Goal: Task Accomplishment & Management: Complete application form

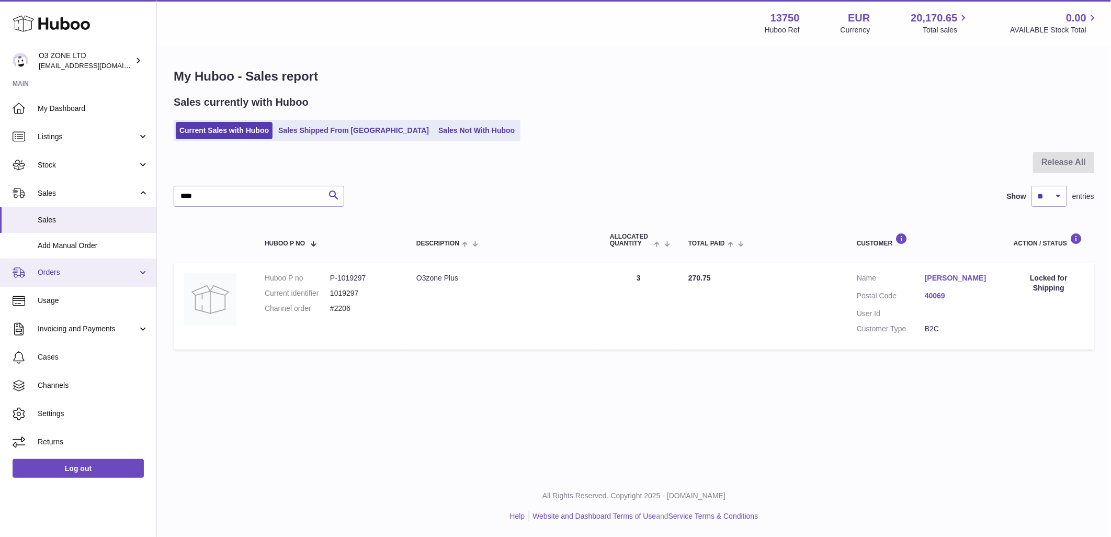
click at [80, 267] on span "Orders" at bounding box center [88, 272] width 100 height 10
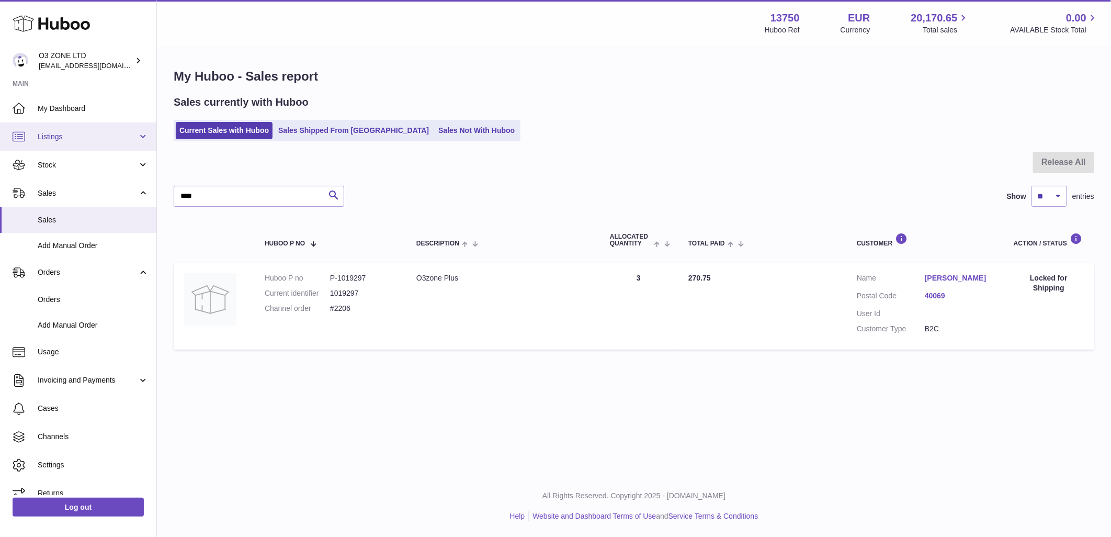
click at [70, 136] on span "Listings" at bounding box center [88, 137] width 100 height 10
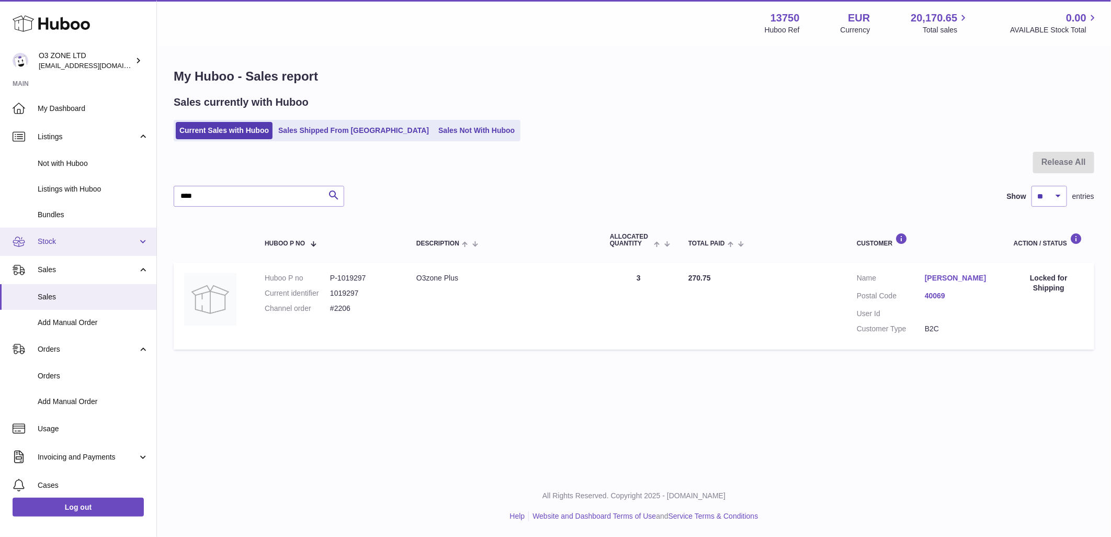
click at [58, 238] on span "Stock" at bounding box center [88, 242] width 100 height 10
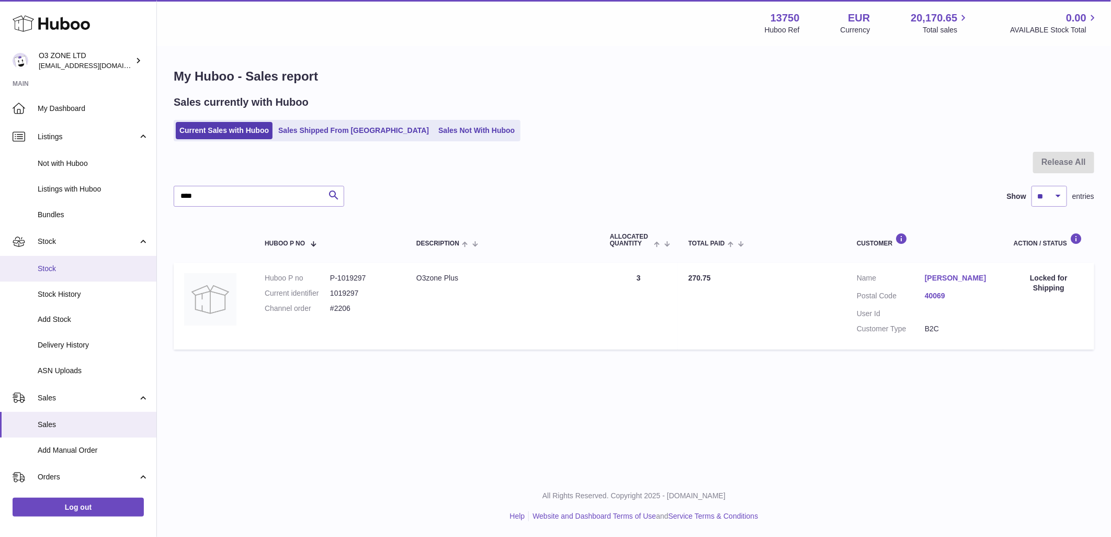
click at [47, 266] on span "Stock" at bounding box center [93, 269] width 111 height 10
click at [53, 266] on span "Stock" at bounding box center [93, 269] width 111 height 10
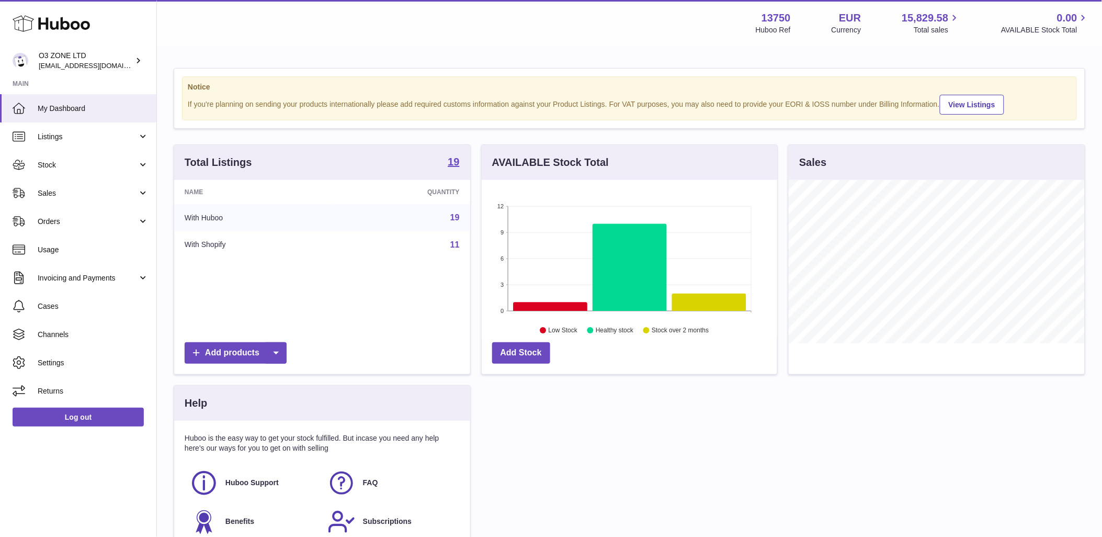
scroll to position [163, 296]
click at [55, 163] on span "Stock" at bounding box center [88, 165] width 100 height 10
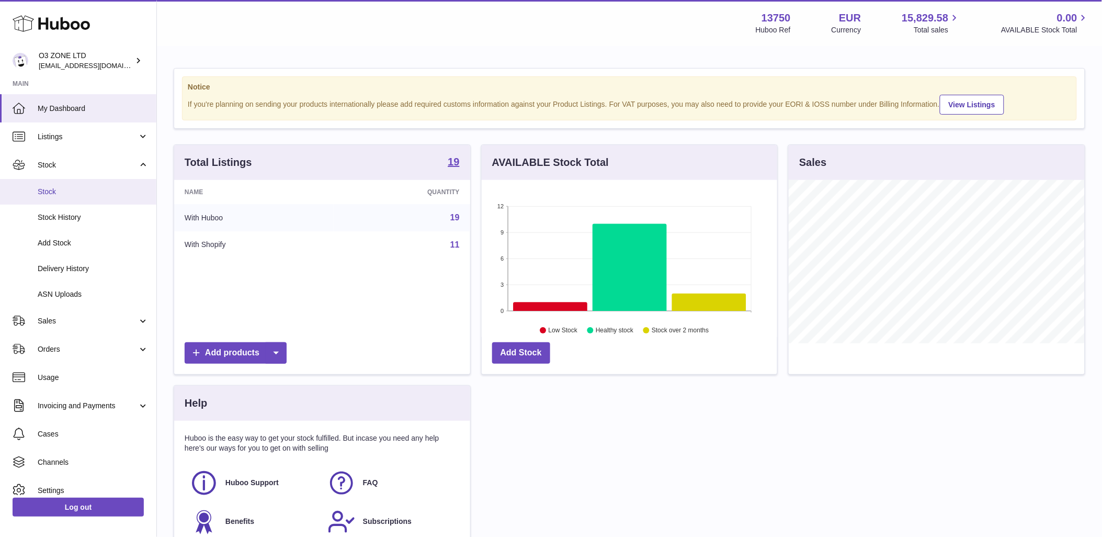
click at [55, 189] on span "Stock" at bounding box center [93, 192] width 111 height 10
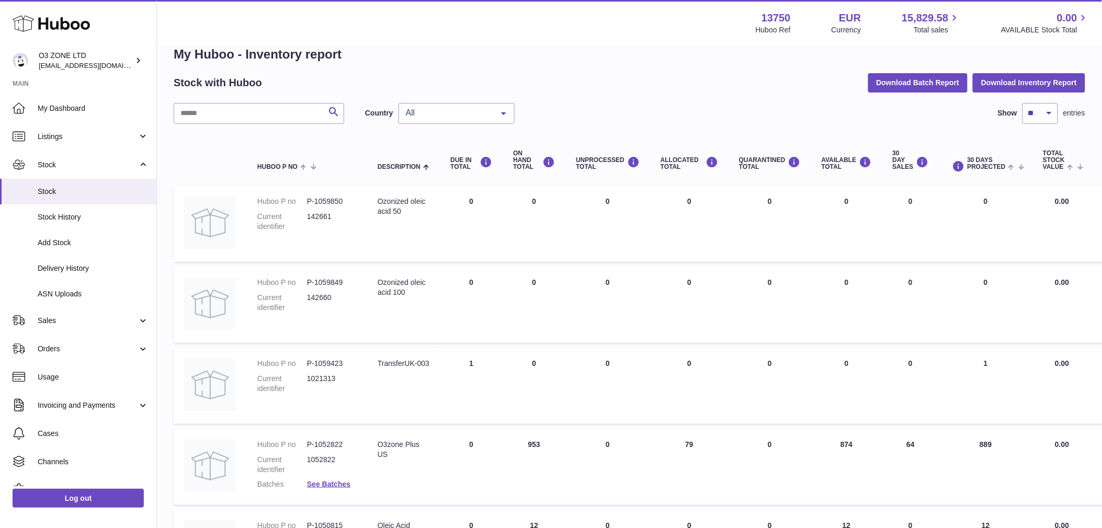
scroll to position [21, 0]
click at [319, 210] on dl "Huboo P no P-1059850 Current identifier 142661" at bounding box center [306, 217] width 99 height 40
click at [63, 221] on span "Stock History" at bounding box center [93, 217] width 111 height 10
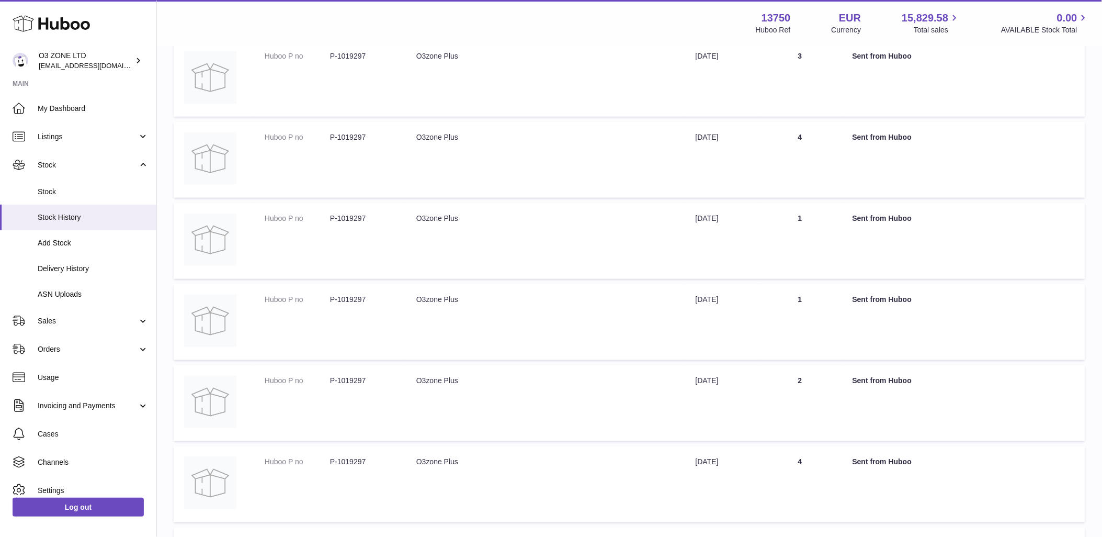
scroll to position [174, 0]
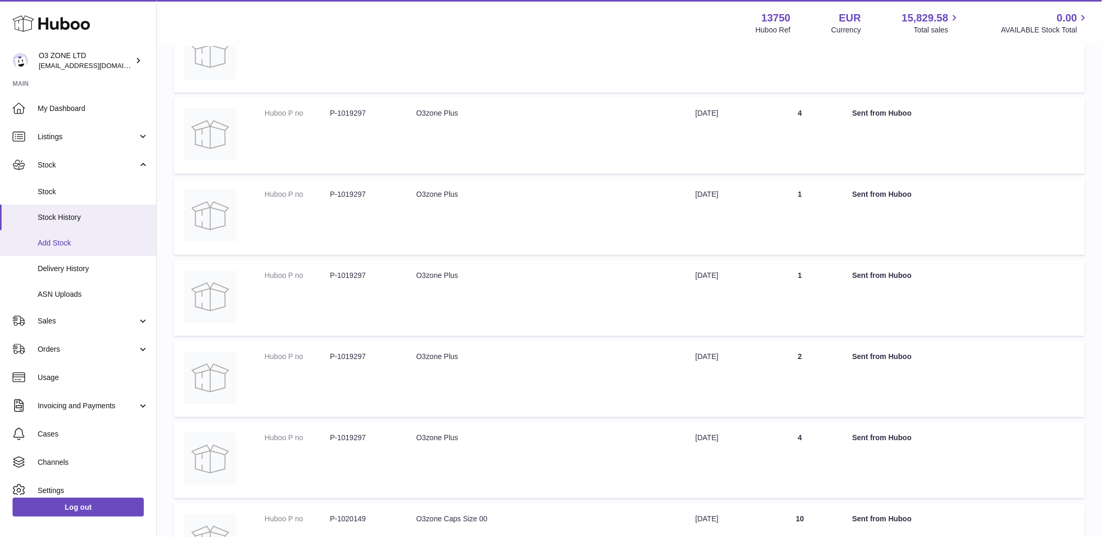
click at [63, 241] on span "Add Stock" at bounding box center [93, 243] width 111 height 10
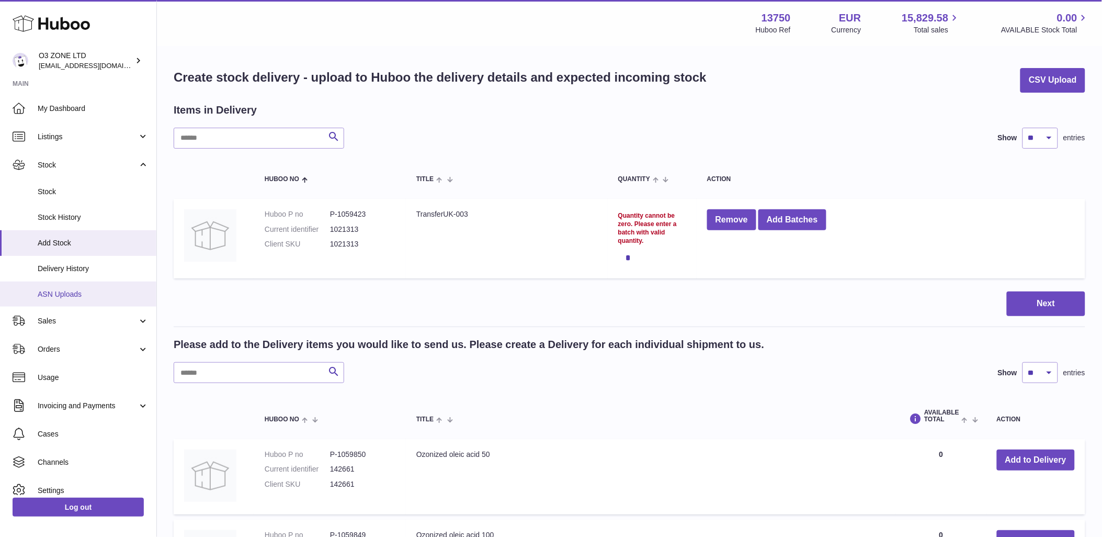
drag, startPoint x: 64, startPoint y: 270, endPoint x: 76, endPoint y: 285, distance: 19.0
click at [64, 269] on span "Delivery History" at bounding box center [93, 269] width 111 height 10
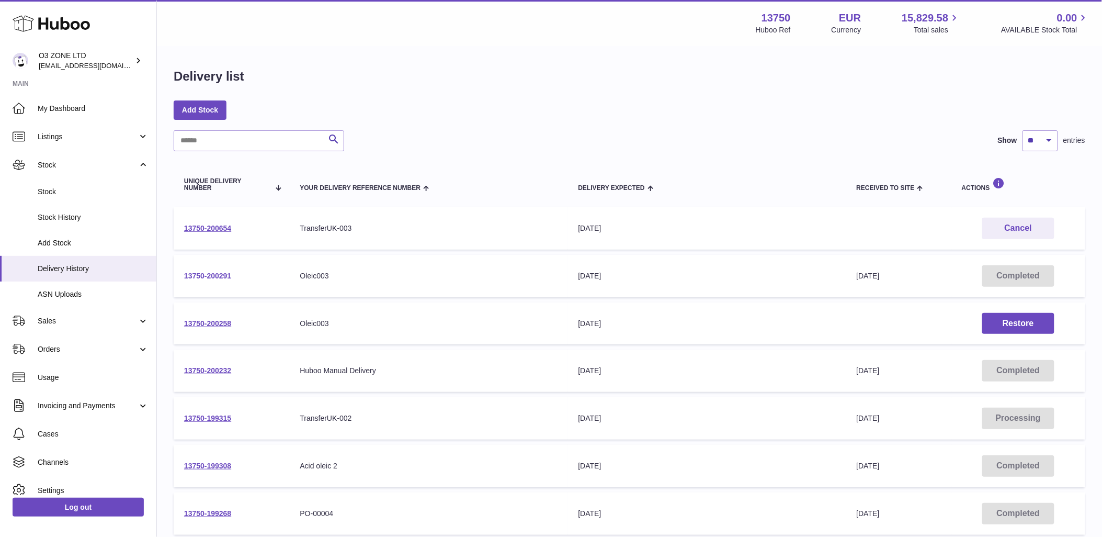
click at [211, 276] on link "13750-200291" at bounding box center [207, 276] width 47 height 8
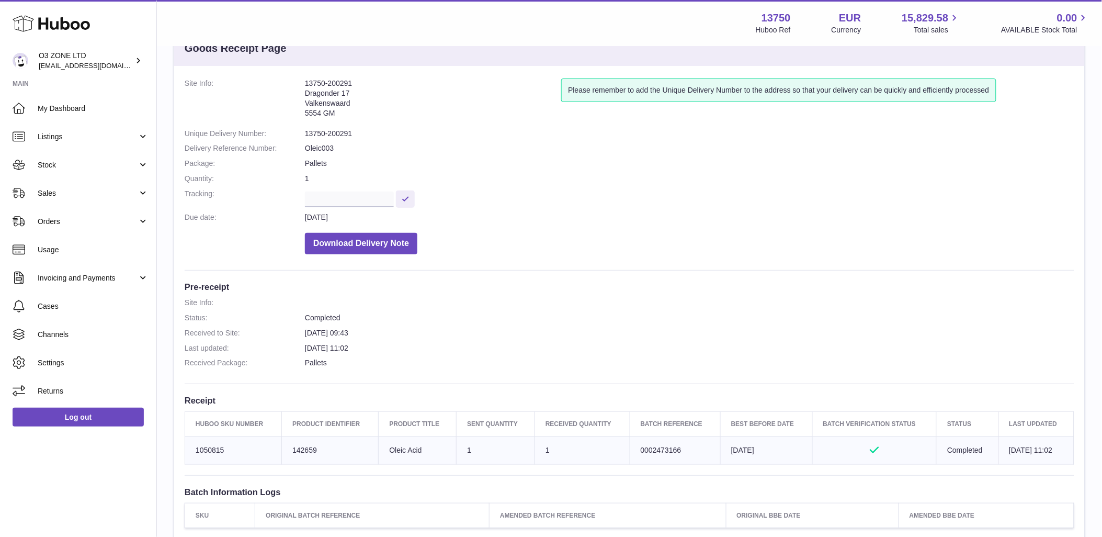
scroll to position [58, 0]
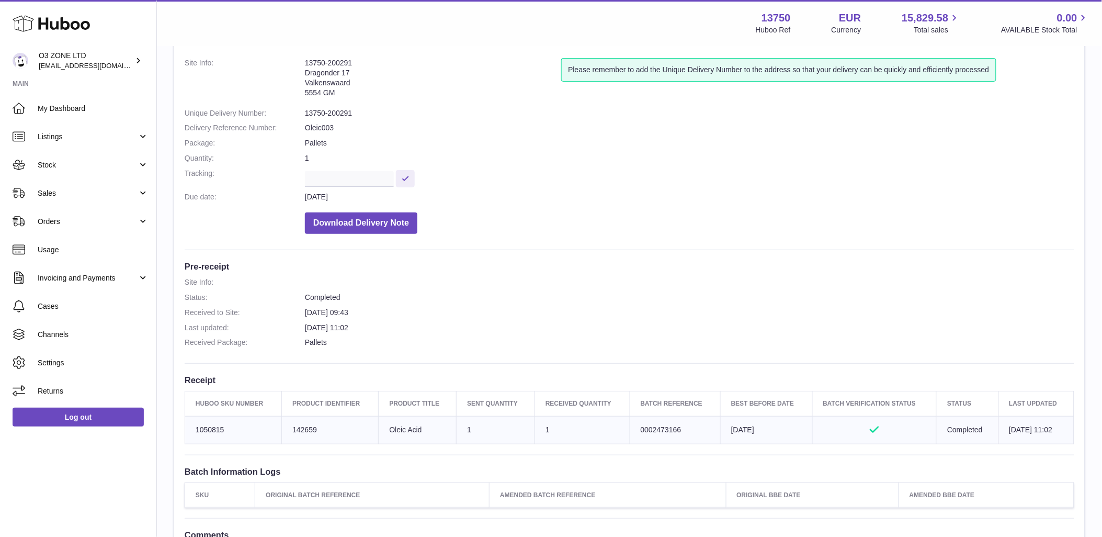
click at [649, 432] on td "Batch Reference 0002473166" at bounding box center [675, 430] width 91 height 28
copy tr "0002473166"
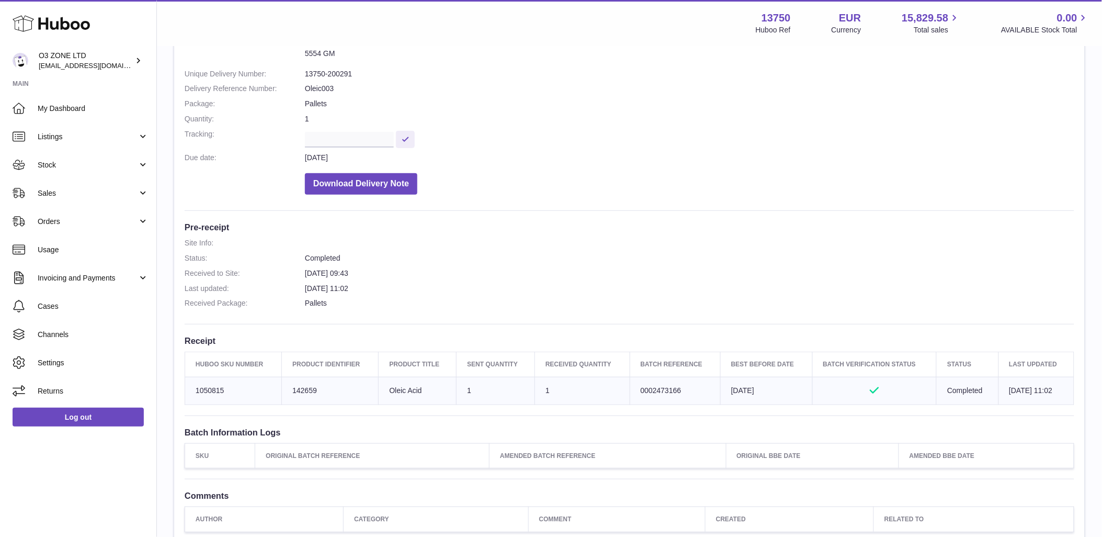
scroll to position [116, 0]
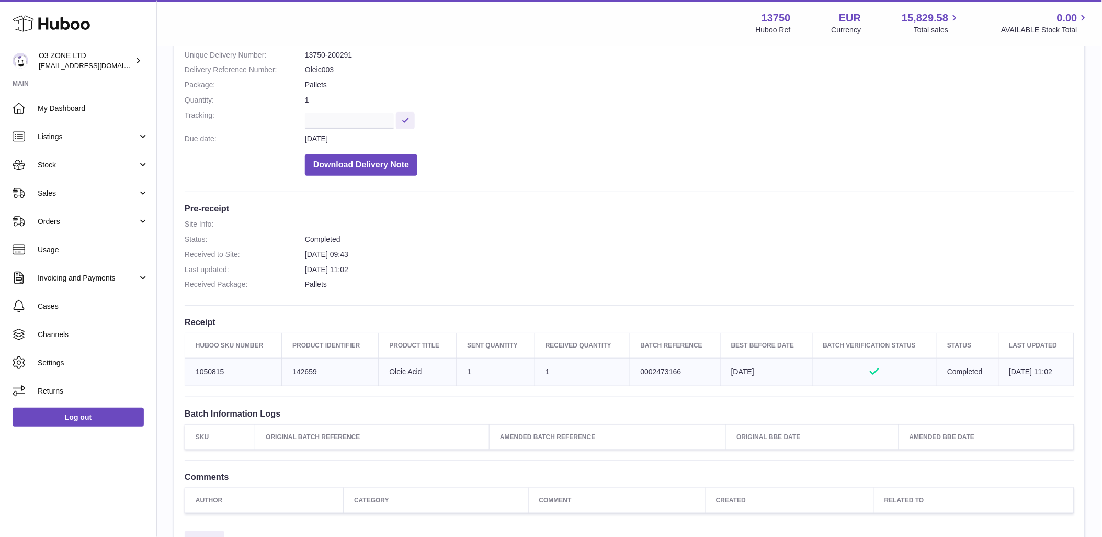
click at [541, 403] on div "Site Info: 13750-200291 Dragonder 17 Valkenswaard 5554 GM Please remember to ad…" at bounding box center [629, 256] width 911 height 538
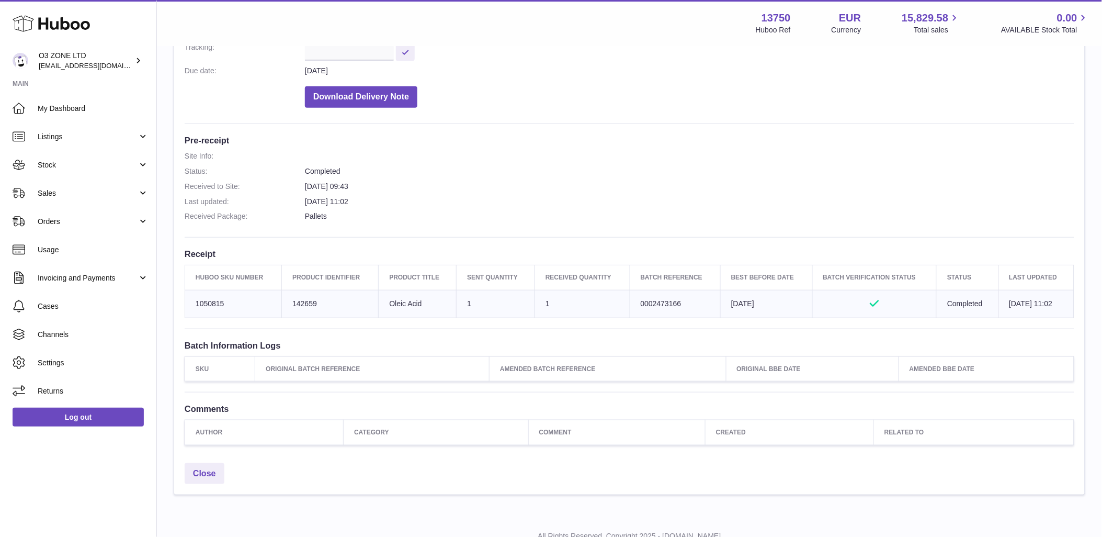
scroll to position [166, 0]
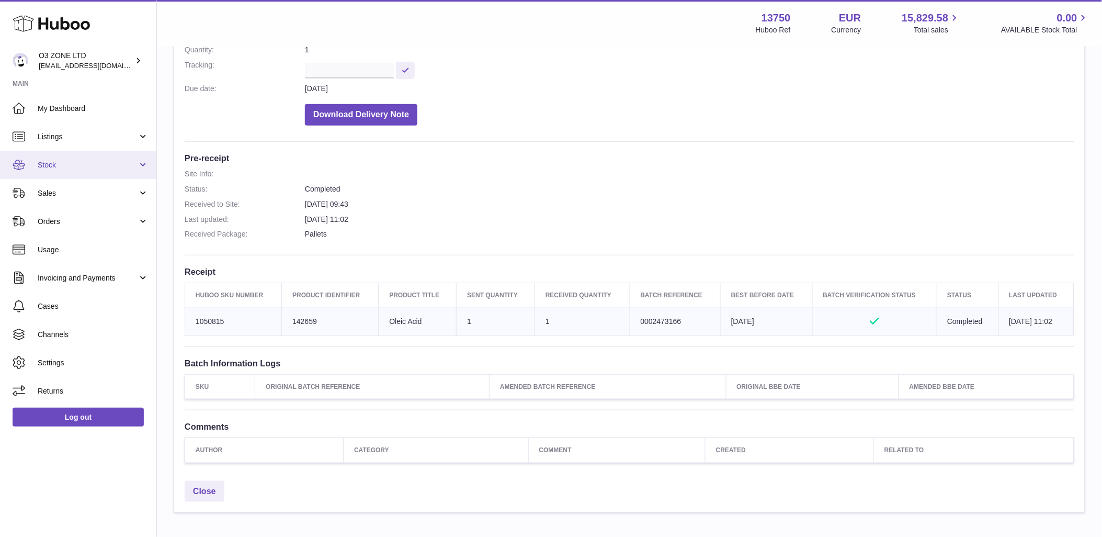
click at [74, 164] on span "Stock" at bounding box center [88, 165] width 100 height 10
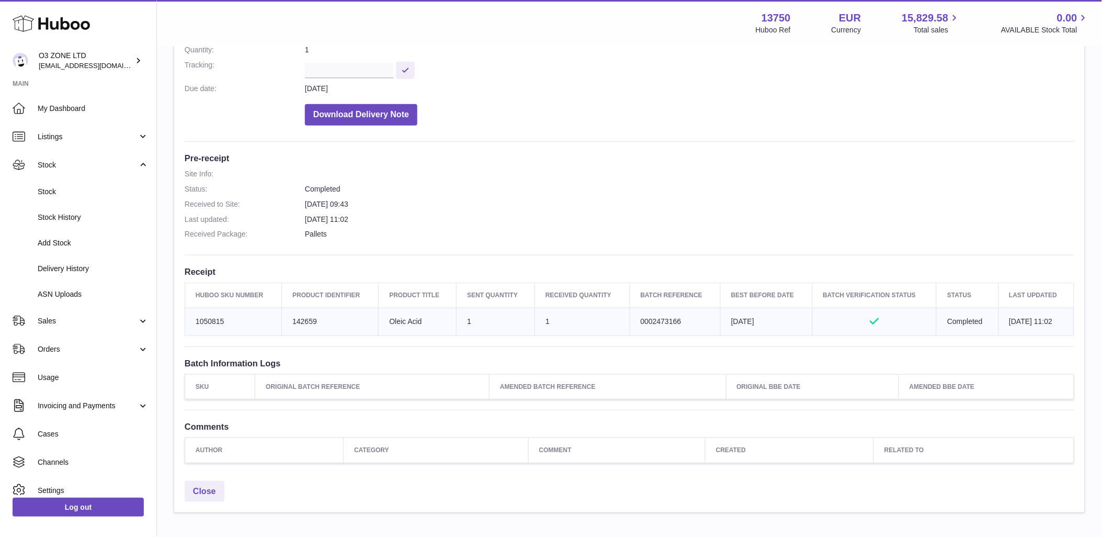
click at [567, 143] on div "Site Info: 13750-200291 Dragonder 17 Valkenswaard 5554 GM Please remember to ad…" at bounding box center [629, 206] width 911 height 538
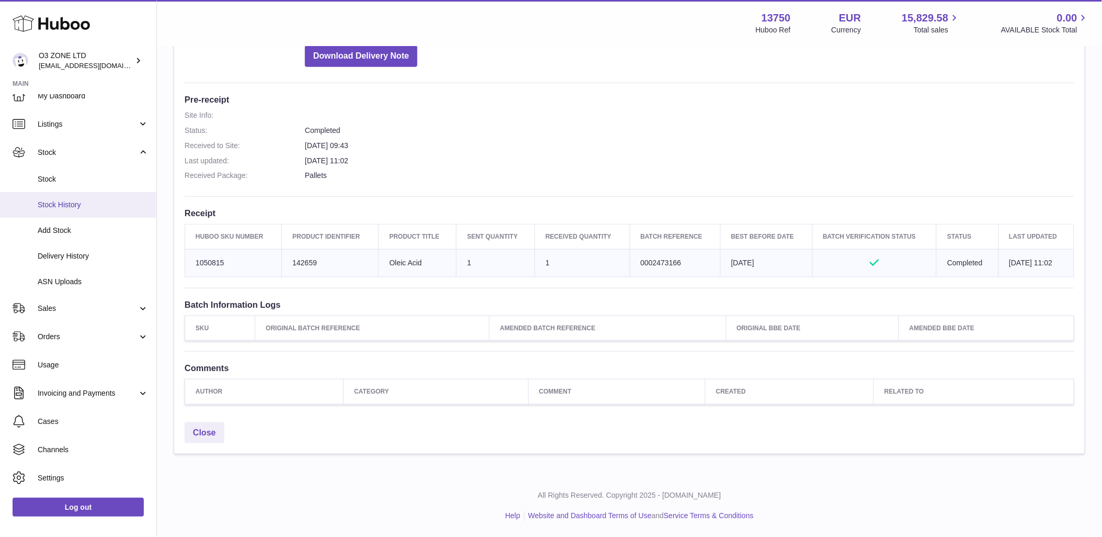
scroll to position [0, 0]
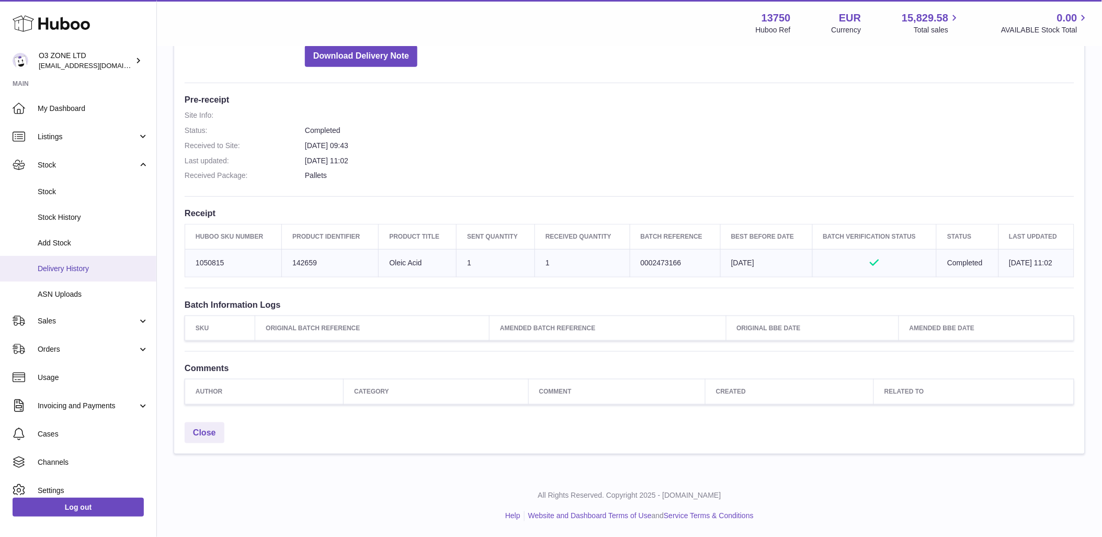
click at [86, 266] on span "Delivery History" at bounding box center [93, 269] width 111 height 10
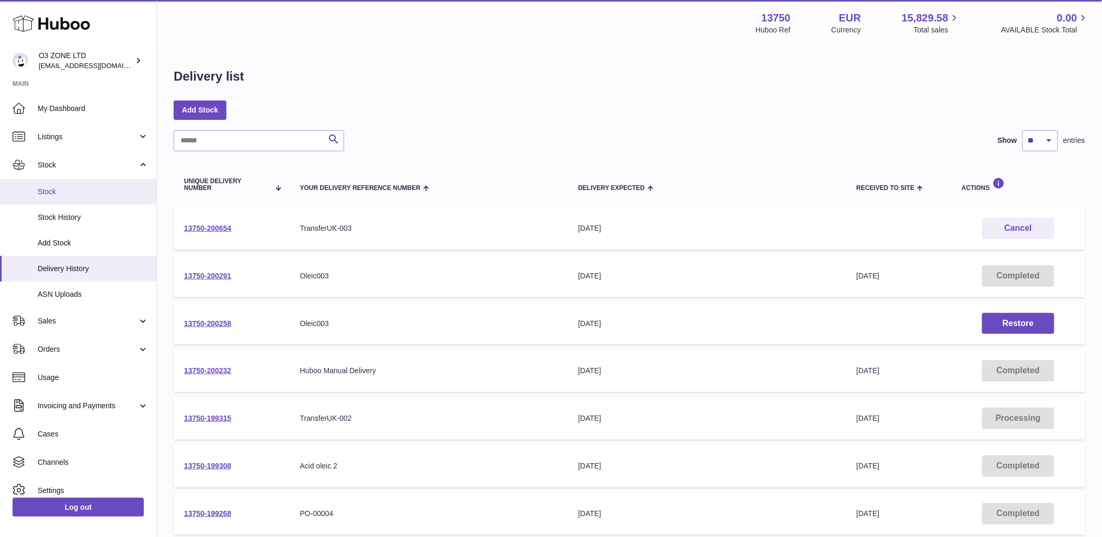
click at [76, 191] on span "Stock" at bounding box center [93, 192] width 111 height 10
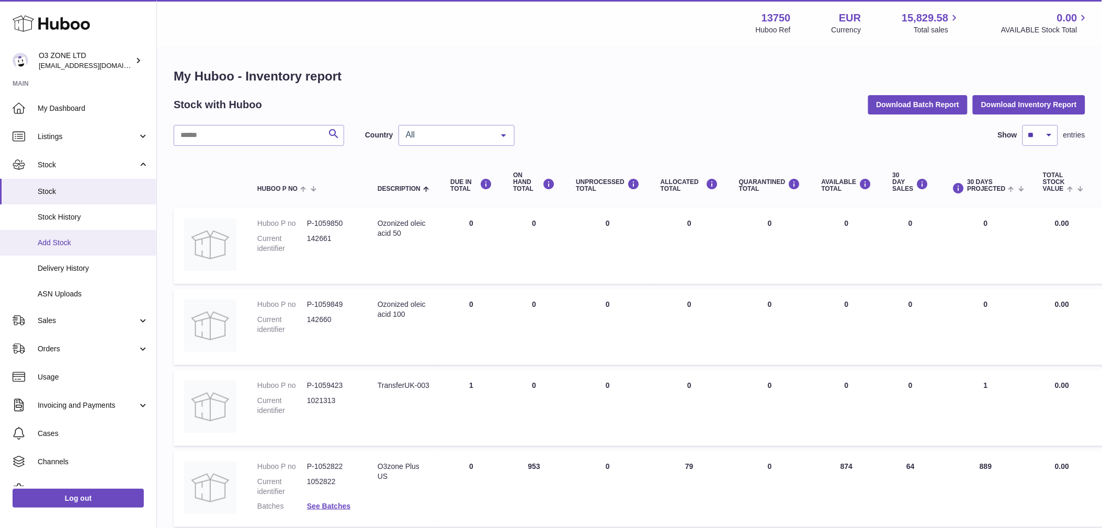
click at [67, 239] on span "Add Stock" at bounding box center [93, 243] width 111 height 10
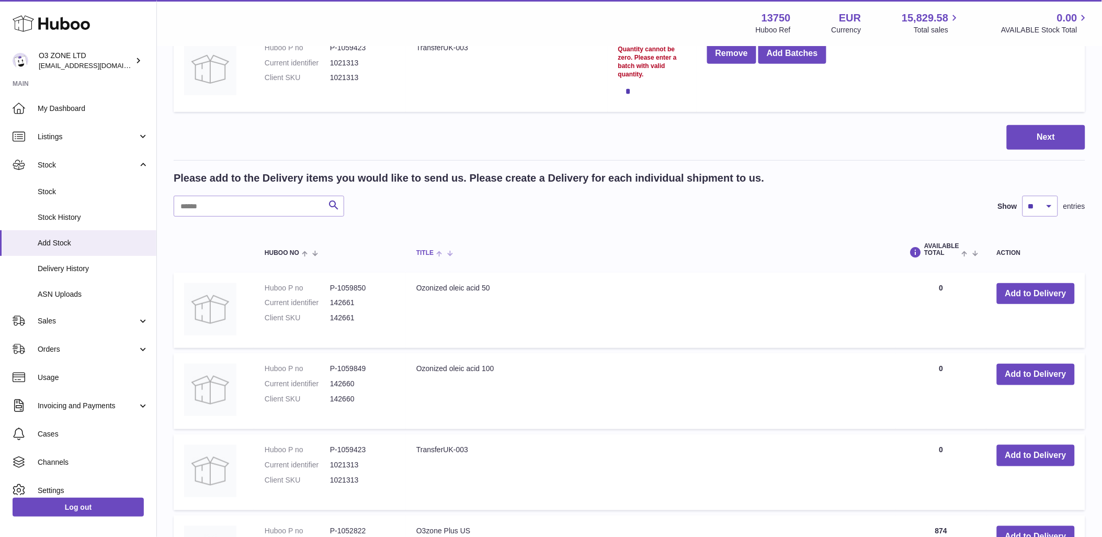
scroll to position [232, 0]
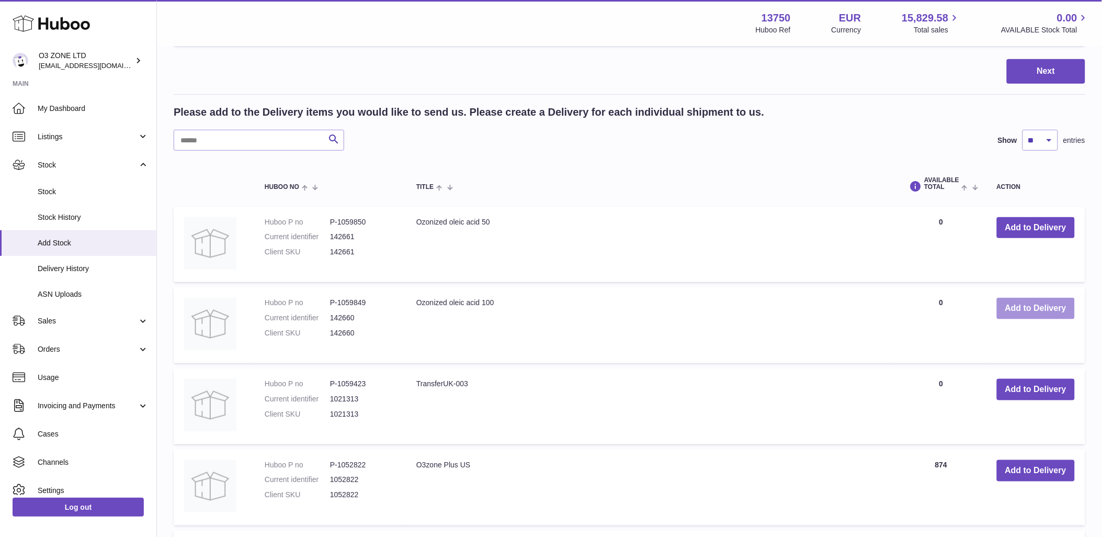
click at [1060, 313] on button "Add to Delivery" at bounding box center [1036, 308] width 78 height 21
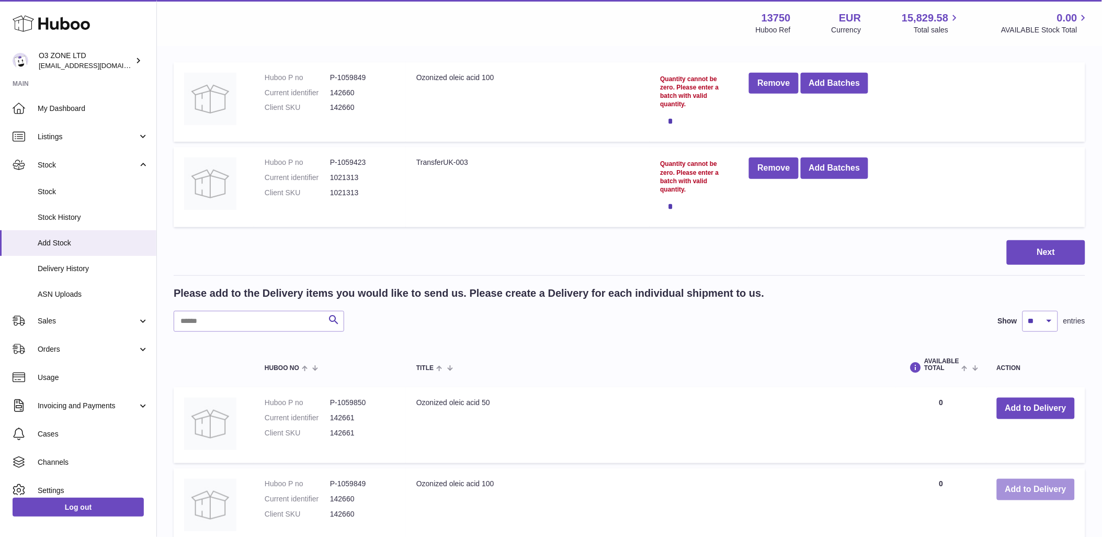
scroll to position [116, 0]
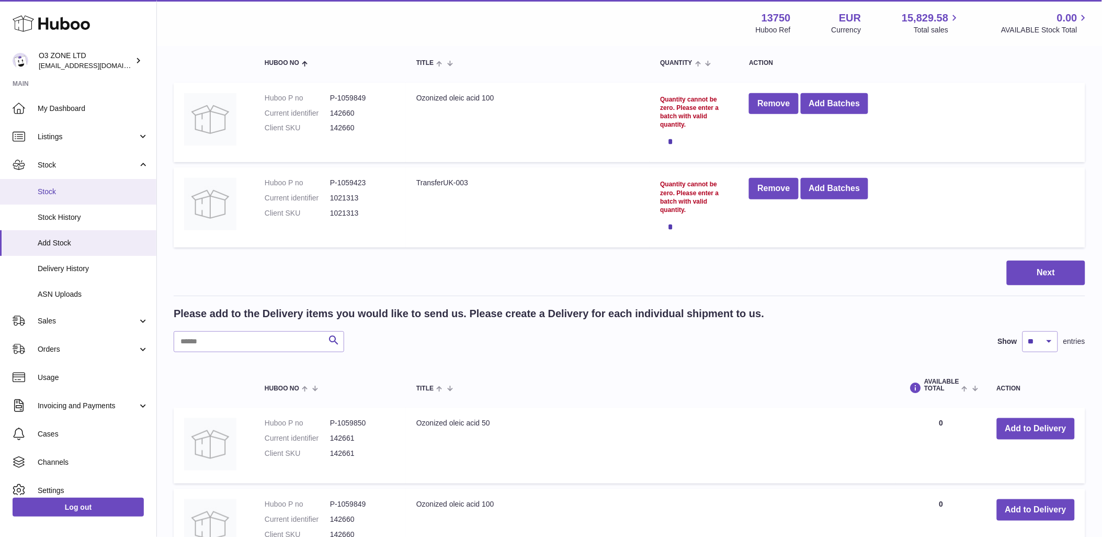
click at [60, 188] on span "Stock" at bounding box center [93, 192] width 111 height 10
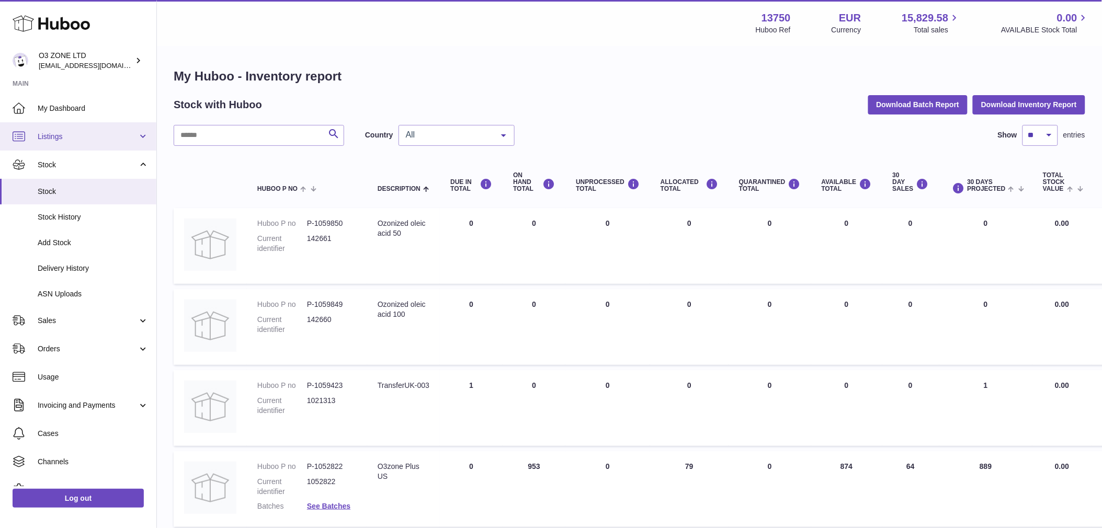
click at [80, 129] on link "Listings" at bounding box center [78, 136] width 156 height 28
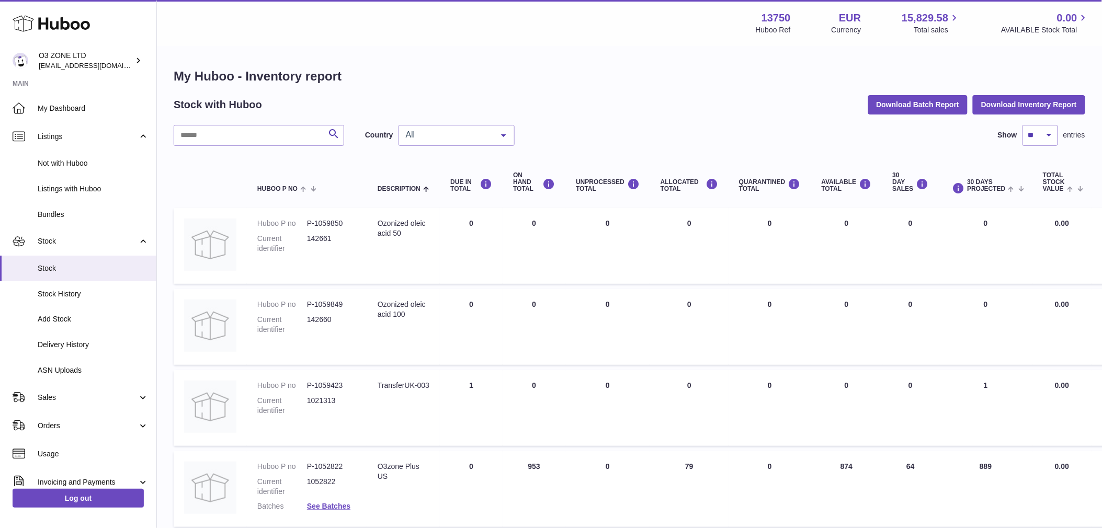
drag, startPoint x: 441, startPoint y: 328, endPoint x: 566, endPoint y: 352, distance: 127.3
click at [566, 352] on td "UNPROCESSED Total 0" at bounding box center [608, 327] width 85 height 76
drag, startPoint x: 1046, startPoint y: 296, endPoint x: 845, endPoint y: 331, distance: 204.4
click at [832, 335] on td "AVAILABLE Total 0" at bounding box center [847, 327] width 71 height 76
click at [64, 295] on span "Stock History" at bounding box center [93, 294] width 111 height 10
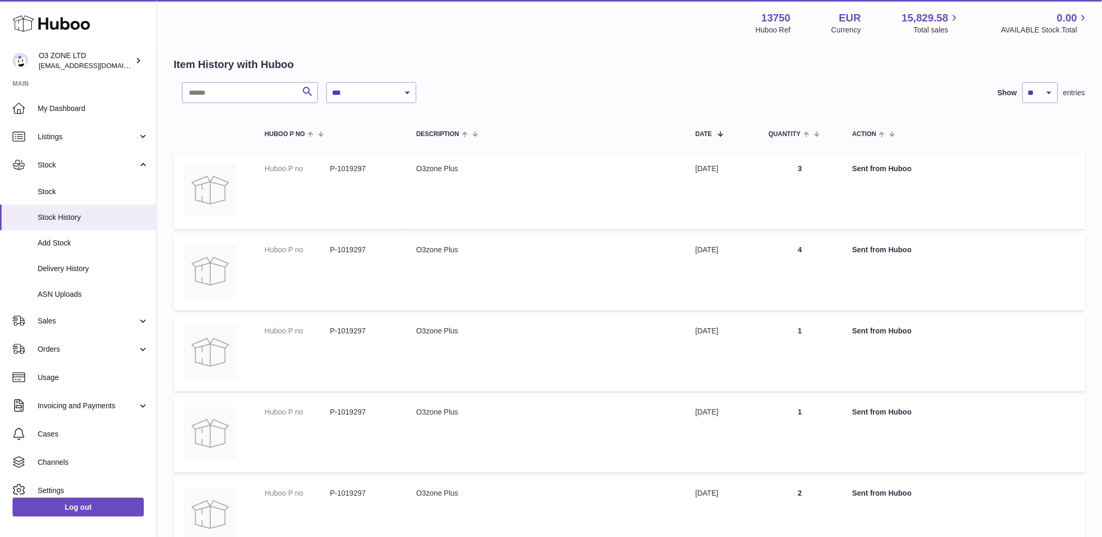
scroll to position [58, 0]
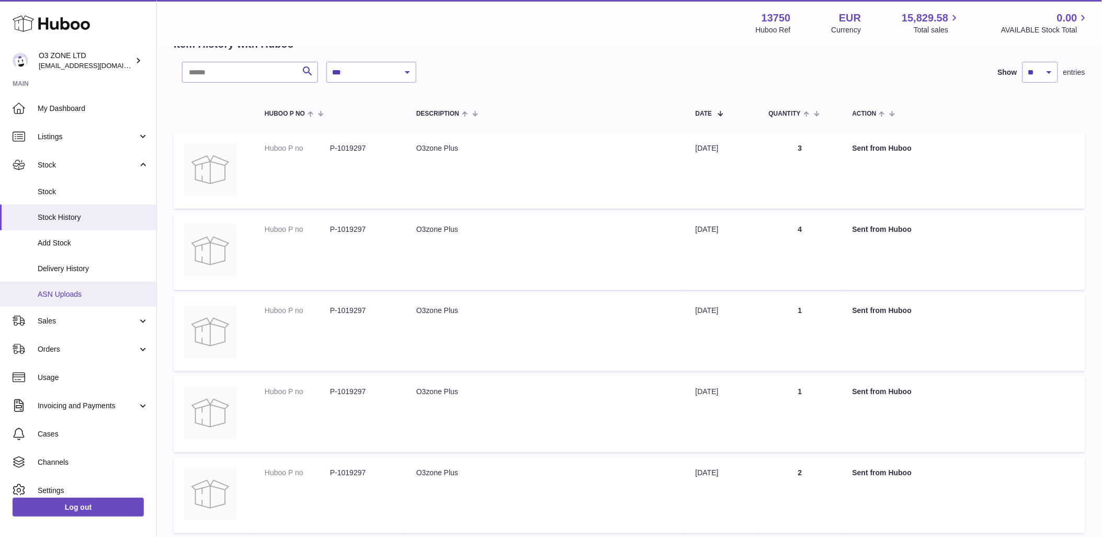
click at [69, 295] on span "ASN Uploads" at bounding box center [93, 294] width 111 height 10
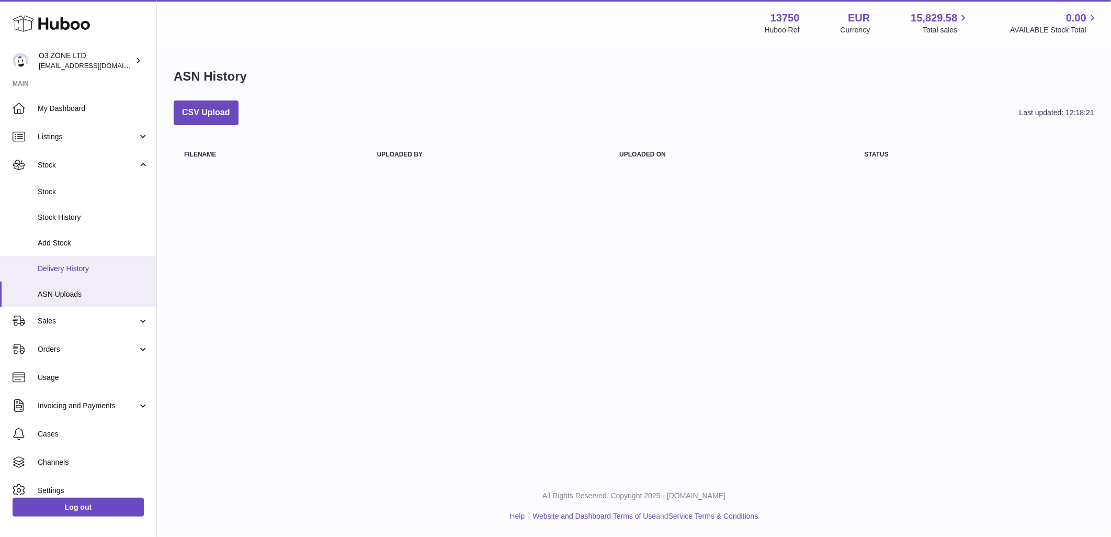
drag, startPoint x: 54, startPoint y: 267, endPoint x: 105, endPoint y: 278, distance: 52.4
click at [55, 267] on span "Delivery History" at bounding box center [93, 269] width 111 height 10
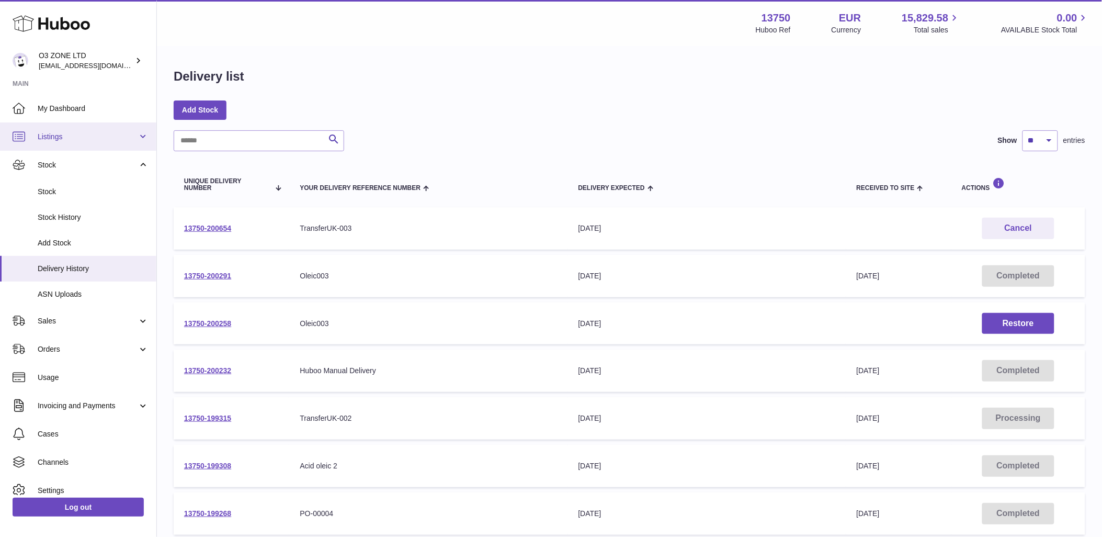
click at [87, 136] on span "Listings" at bounding box center [88, 137] width 100 height 10
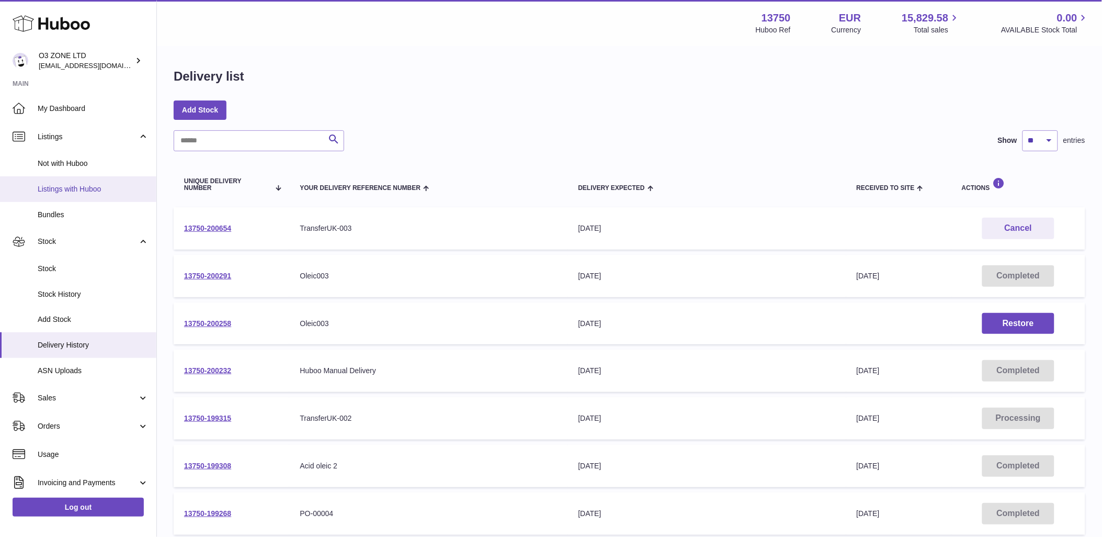
click at [81, 187] on span "Listings with Huboo" at bounding box center [93, 189] width 111 height 10
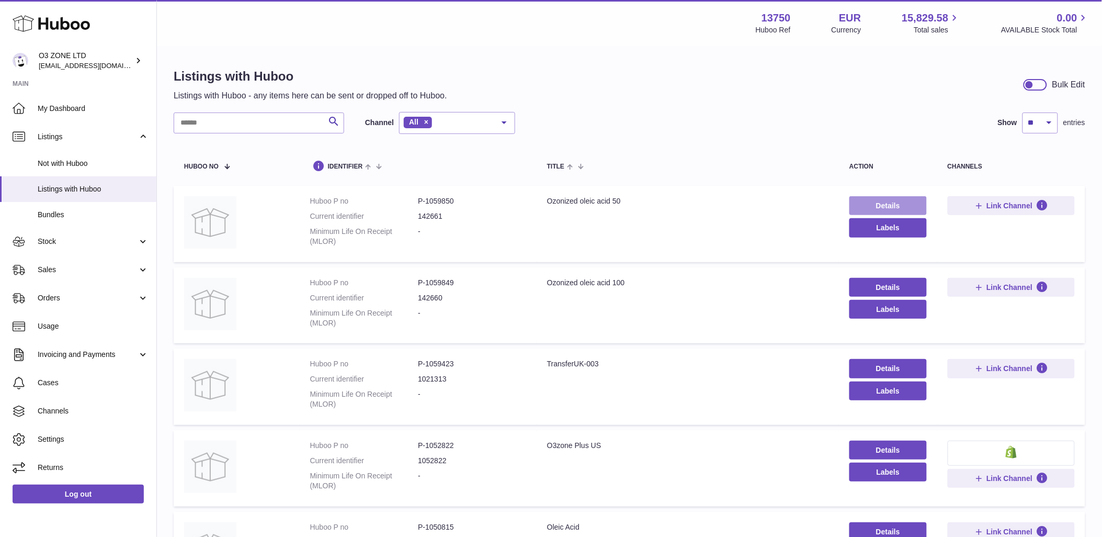
click at [880, 205] on link "Details" at bounding box center [888, 205] width 77 height 19
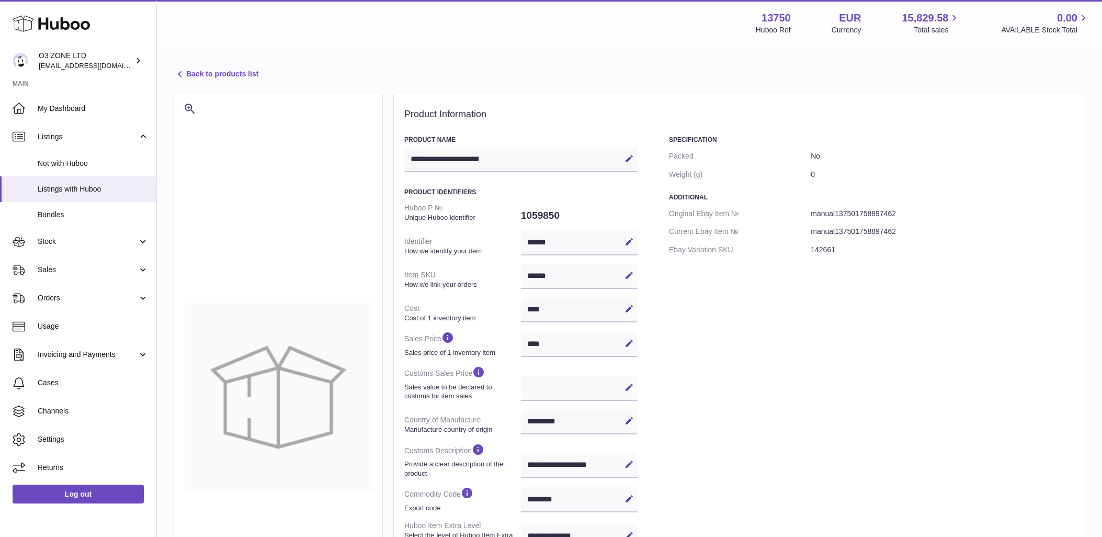
select select "***"
select select "****"
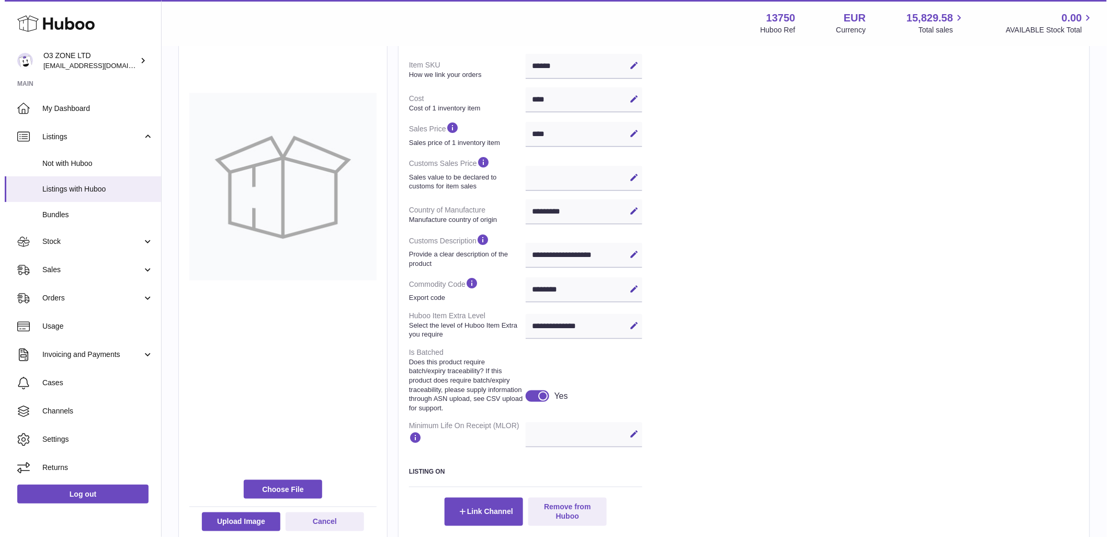
scroll to position [232, 0]
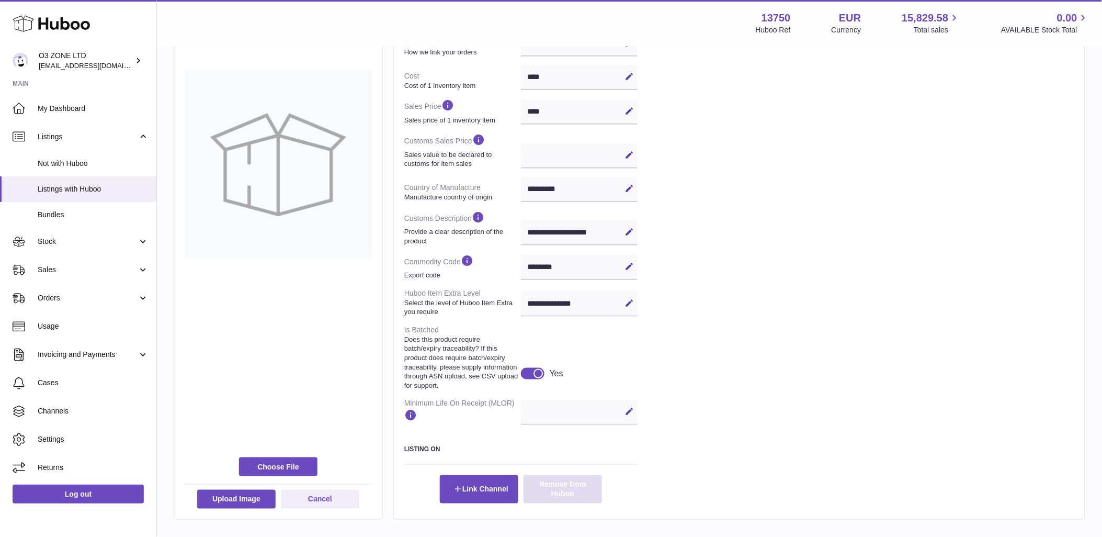
click at [558, 496] on button "Remove from Huboo" at bounding box center [563, 489] width 78 height 28
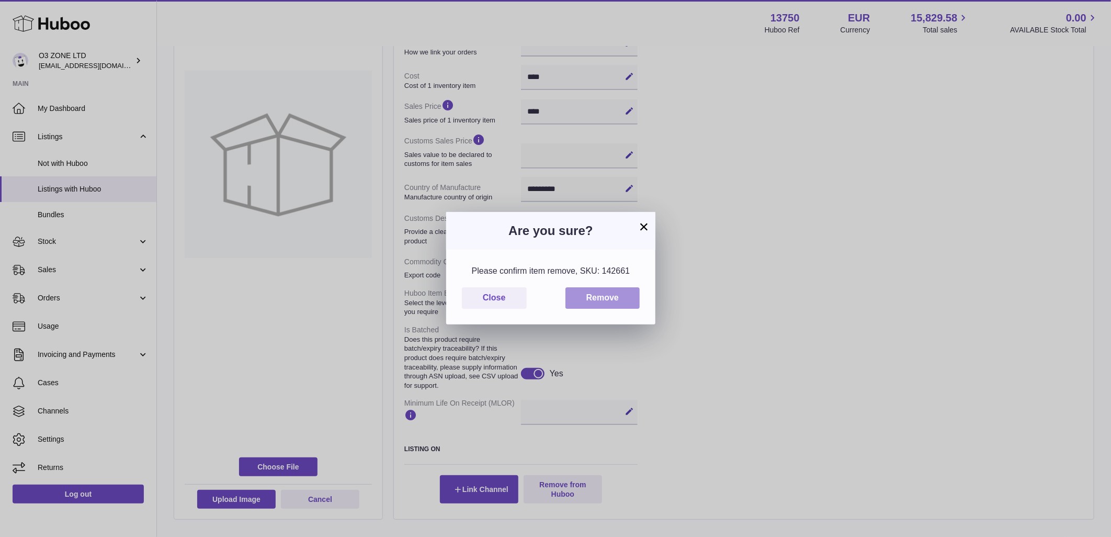
click at [616, 295] on button "Remove" at bounding box center [603, 297] width 74 height 21
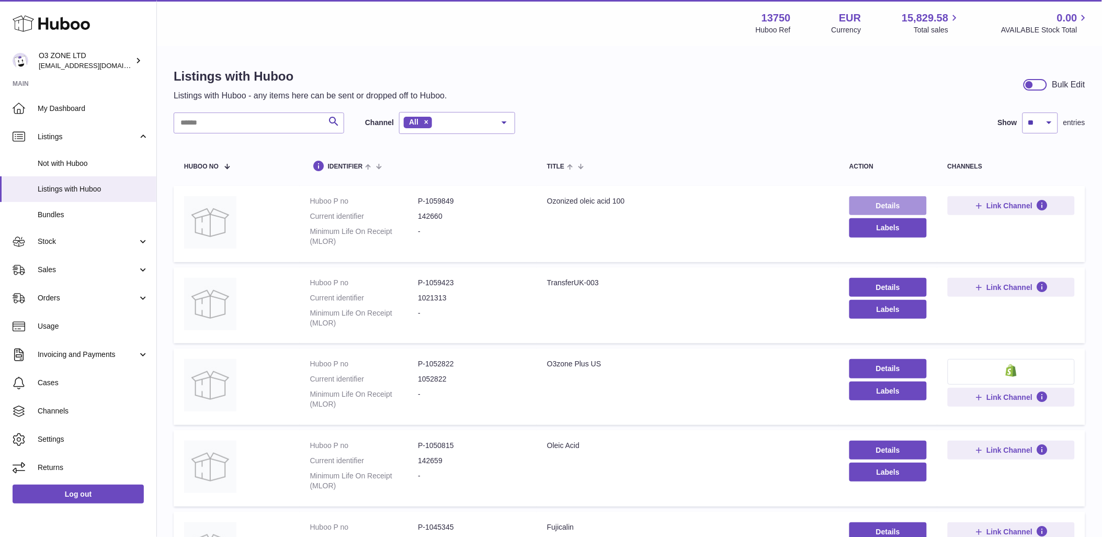
click at [891, 207] on link "Details" at bounding box center [888, 205] width 77 height 19
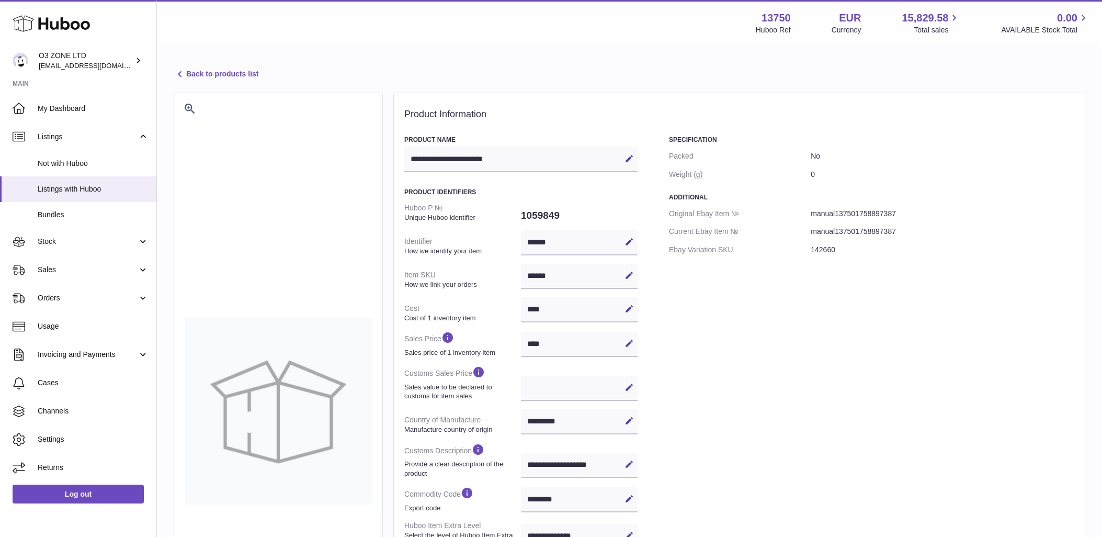
select select "***"
select select "****"
drag, startPoint x: 485, startPoint y: 156, endPoint x: 473, endPoint y: 162, distance: 13.6
click at [480, 159] on div "**********" at bounding box center [520, 159] width 233 height 25
click at [629, 156] on icon at bounding box center [629, 158] width 9 height 9
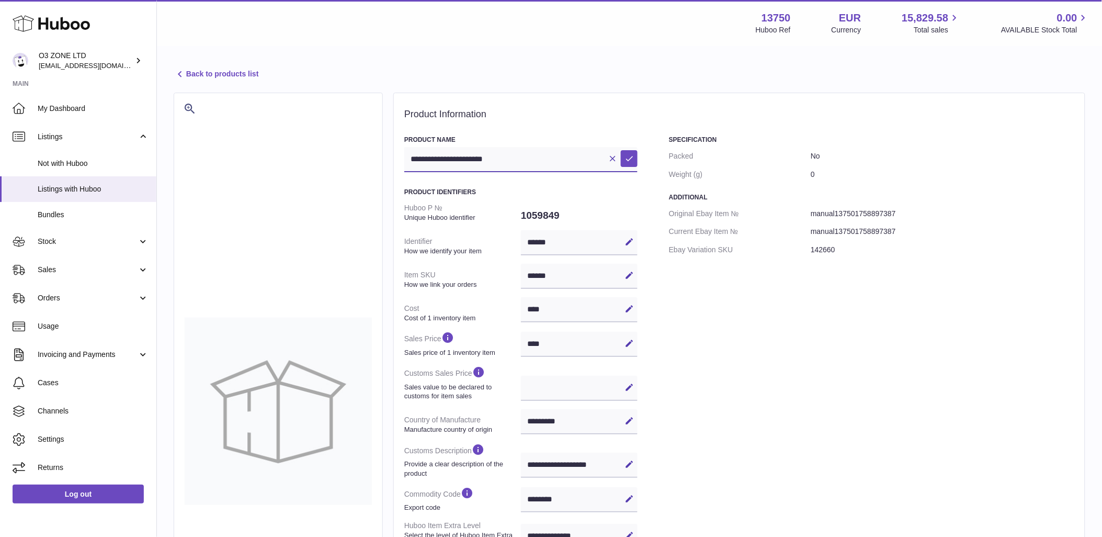
drag, startPoint x: 482, startPoint y: 159, endPoint x: 513, endPoint y: 159, distance: 30.9
click at [513, 159] on input "**********" at bounding box center [520, 159] width 233 height 25
type input "**********"
click at [632, 160] on icon at bounding box center [629, 158] width 9 height 9
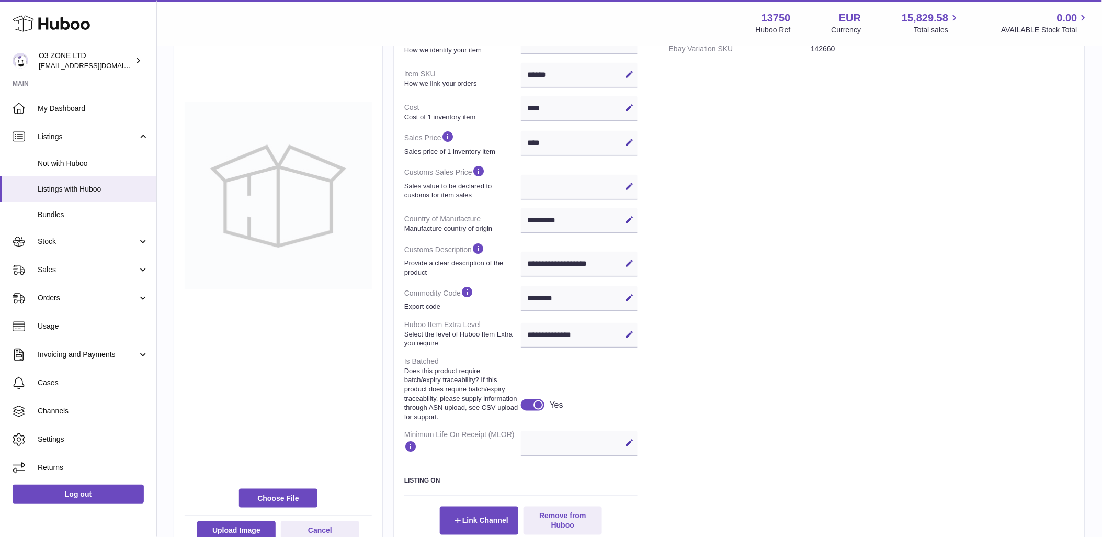
scroll to position [232, 0]
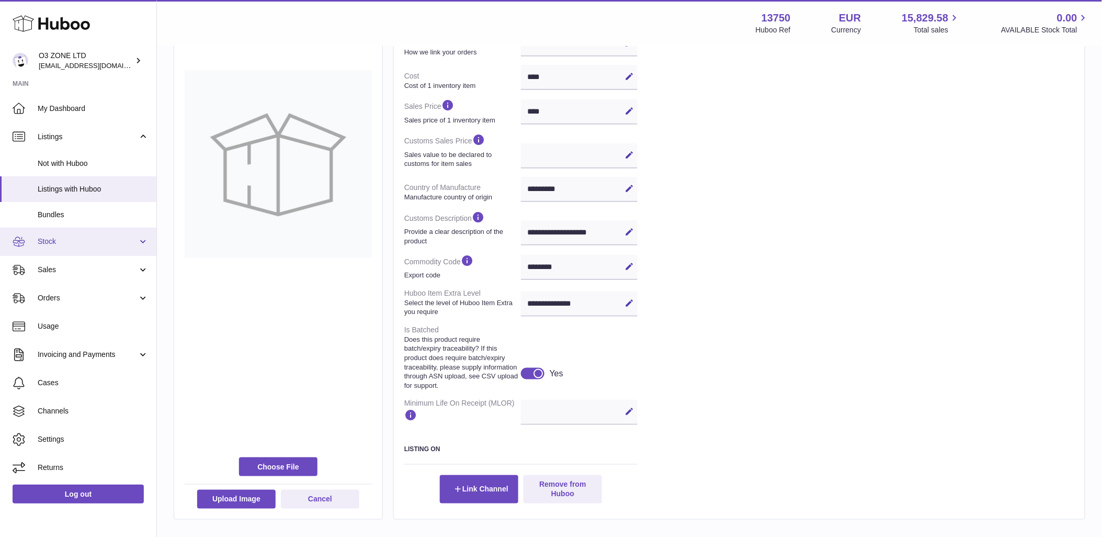
click at [49, 244] on span "Stock" at bounding box center [88, 242] width 100 height 10
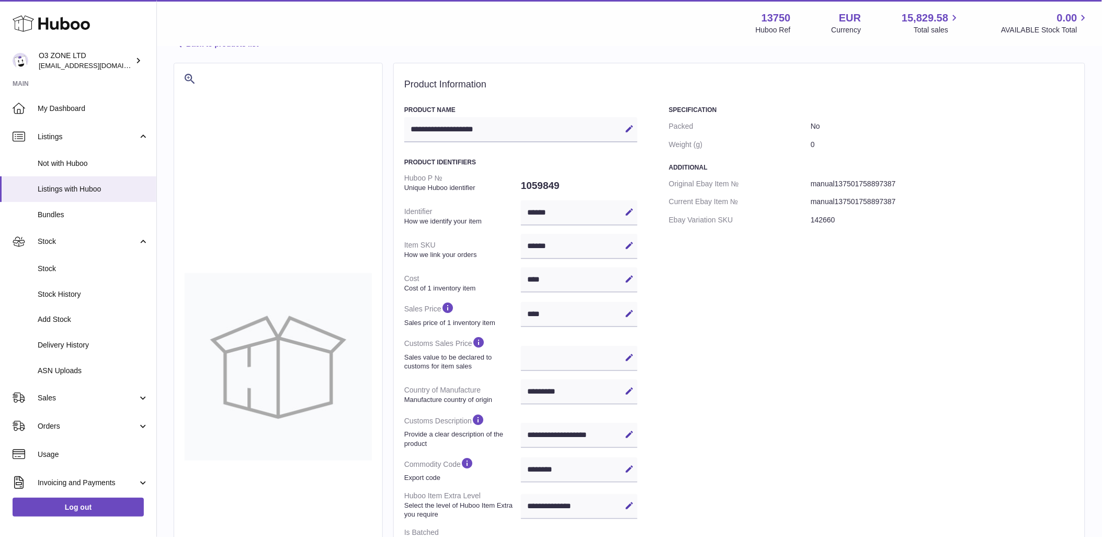
scroll to position [0, 0]
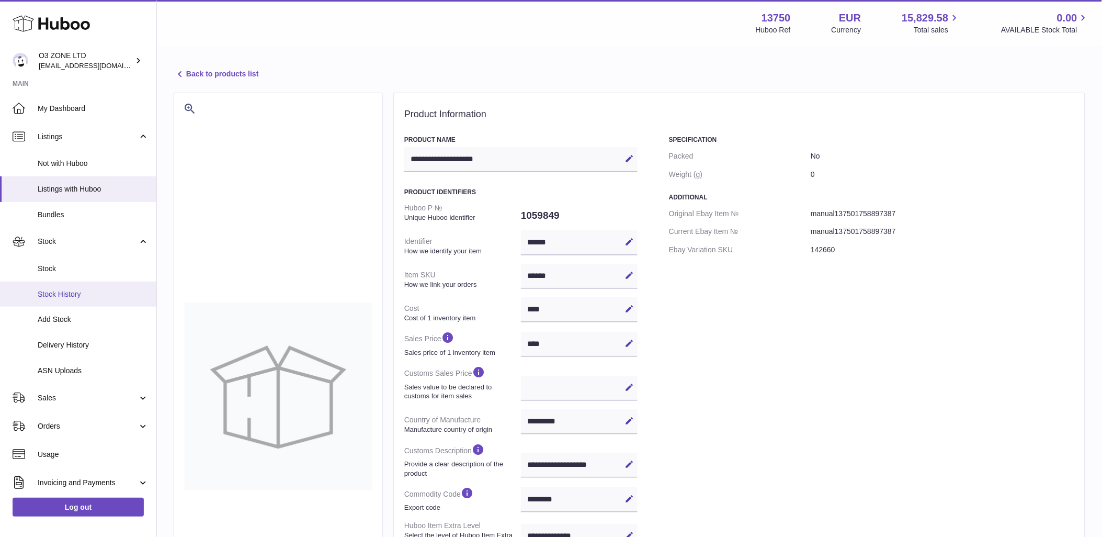
click at [65, 289] on span "Stock History" at bounding box center [93, 294] width 111 height 10
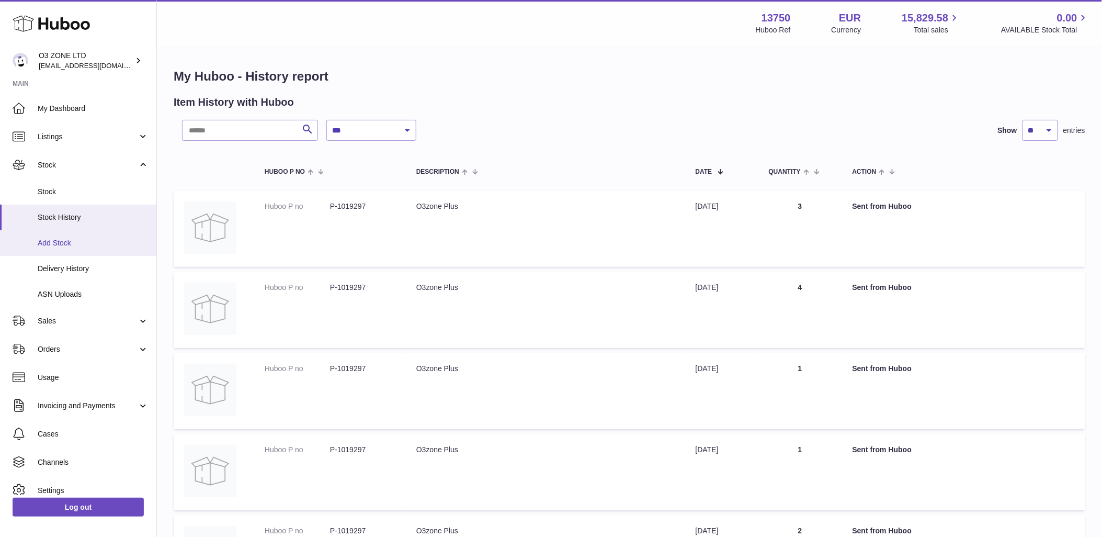
click at [59, 244] on span "Add Stock" at bounding box center [93, 243] width 111 height 10
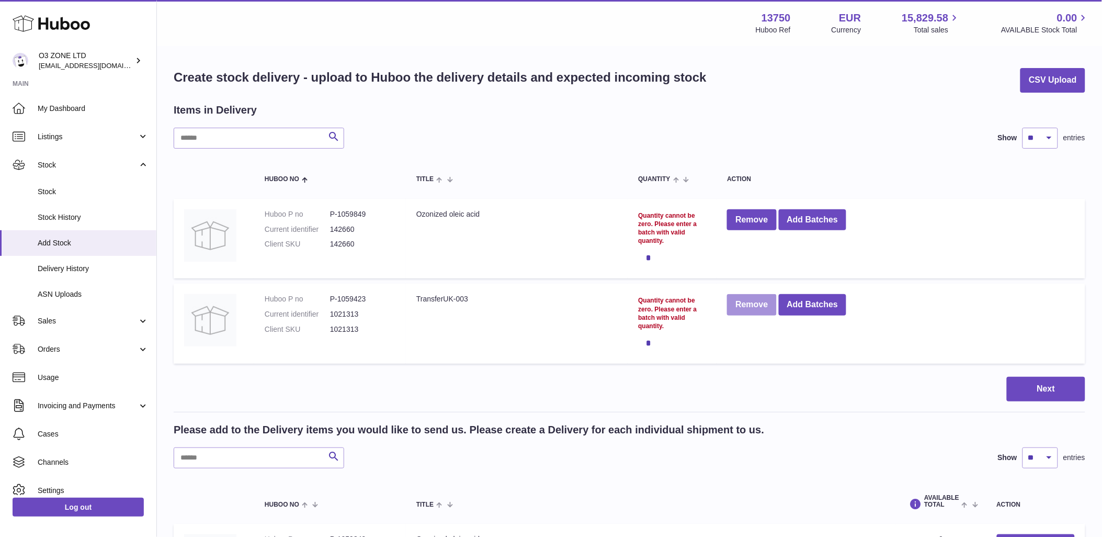
click at [755, 304] on button "Remove" at bounding box center [751, 304] width 49 height 21
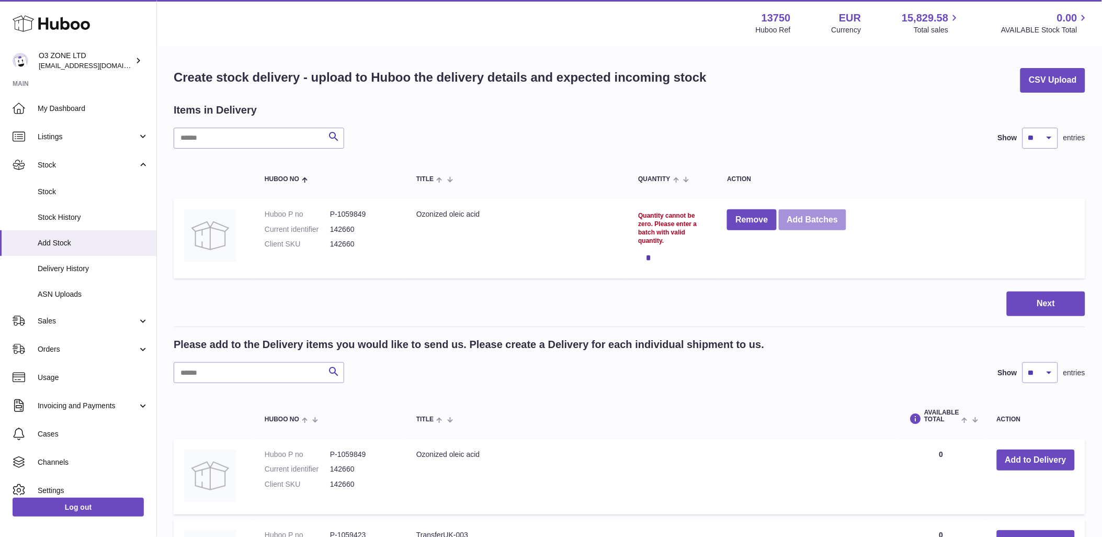
click at [835, 220] on button "Add Batches" at bounding box center [813, 219] width 68 height 21
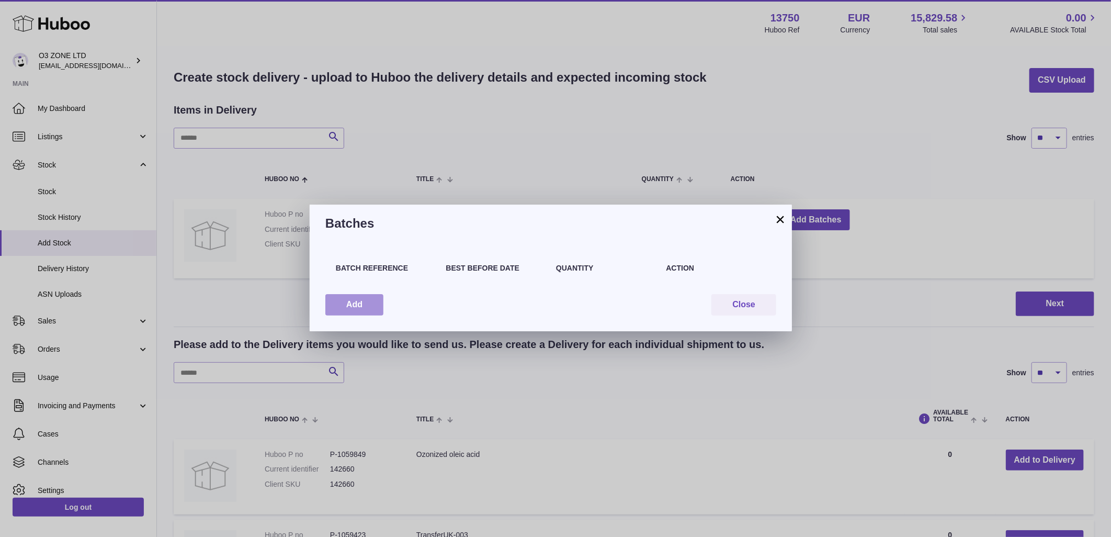
click at [369, 303] on button "Add" at bounding box center [354, 304] width 58 height 21
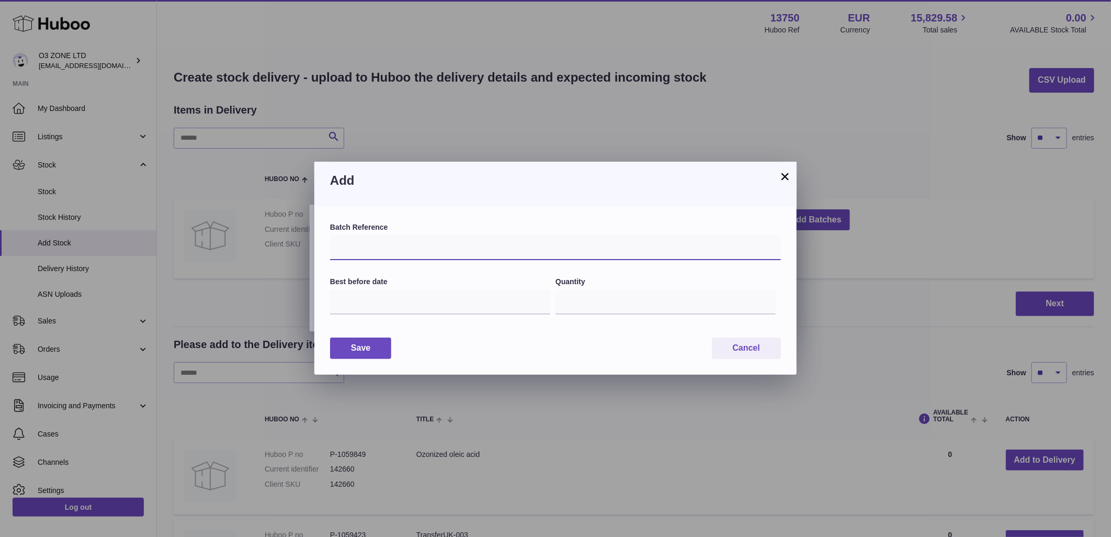
click at [443, 249] on input "text" at bounding box center [555, 247] width 451 height 25
paste input "*****"
type input "*****"
click at [368, 305] on input "text" at bounding box center [440, 301] width 220 height 25
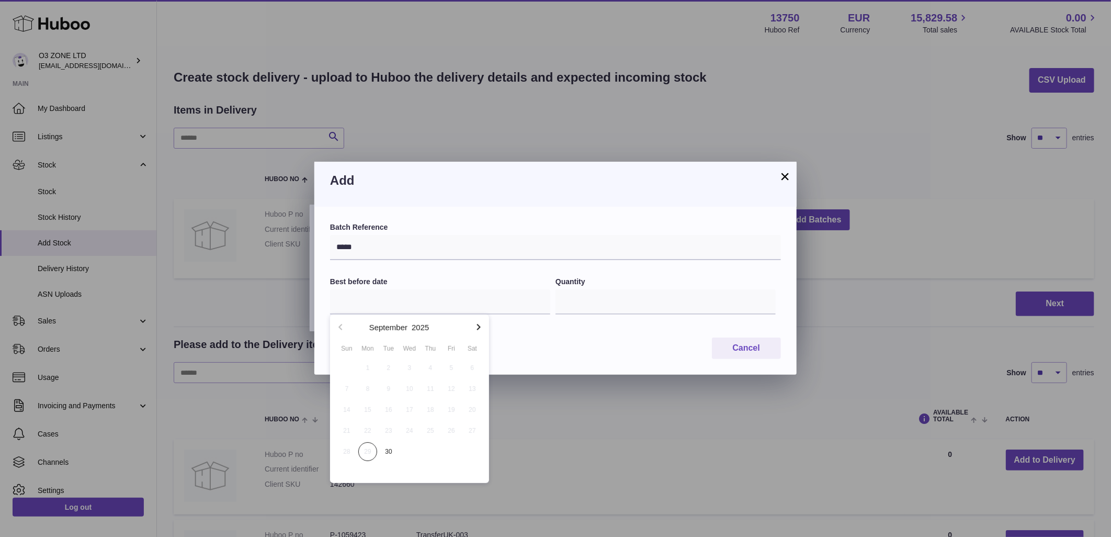
click at [477, 326] on icon "button" at bounding box center [478, 327] width 13 height 13
click at [421, 326] on button "2025" at bounding box center [420, 327] width 17 height 8
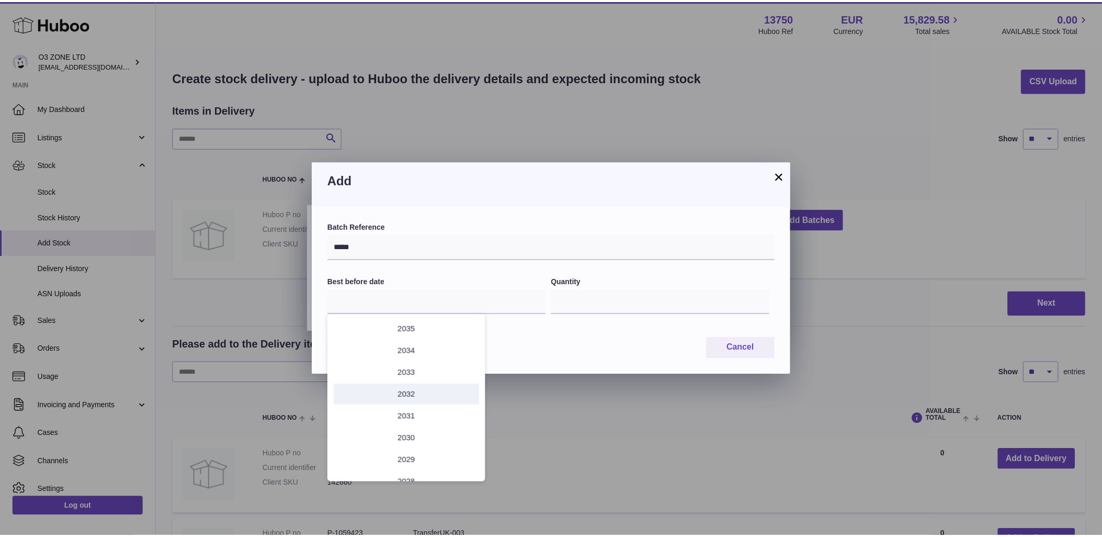
scroll to position [58, 0]
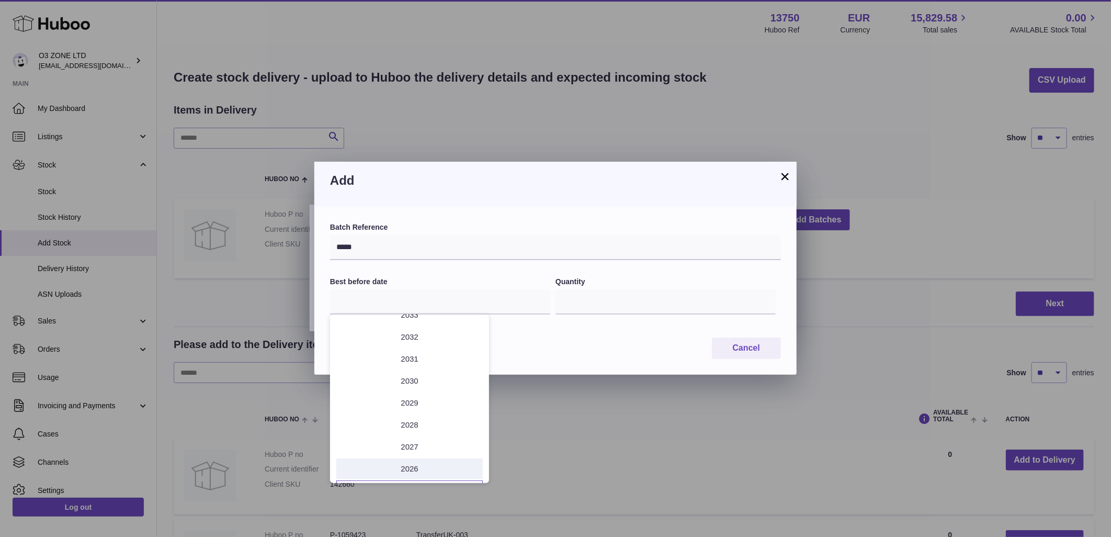
click at [407, 462] on li "2026" at bounding box center [409, 468] width 147 height 21
click at [459, 427] on button "Sep" at bounding box center [463, 428] width 44 height 25
click at [389, 410] on span "15" at bounding box center [388, 409] width 19 height 19
type input "**********"
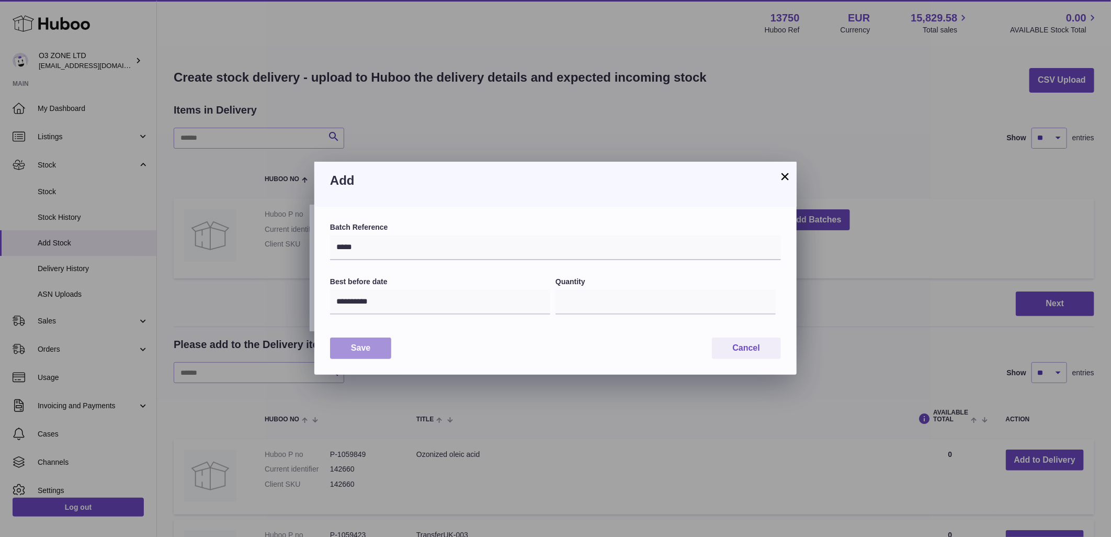
click at [369, 347] on button "Save" at bounding box center [360, 347] width 61 height 21
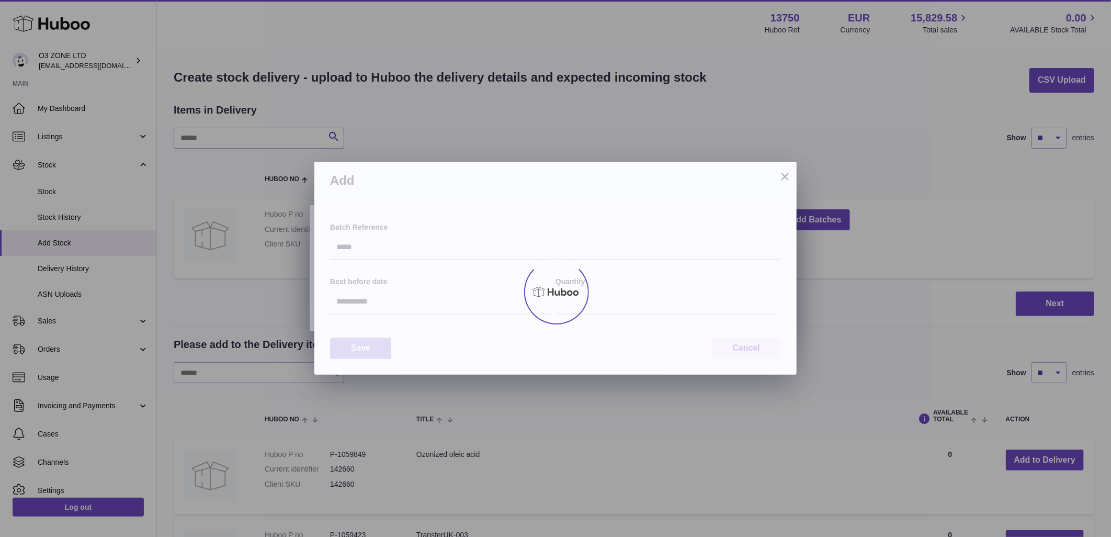
type input "*"
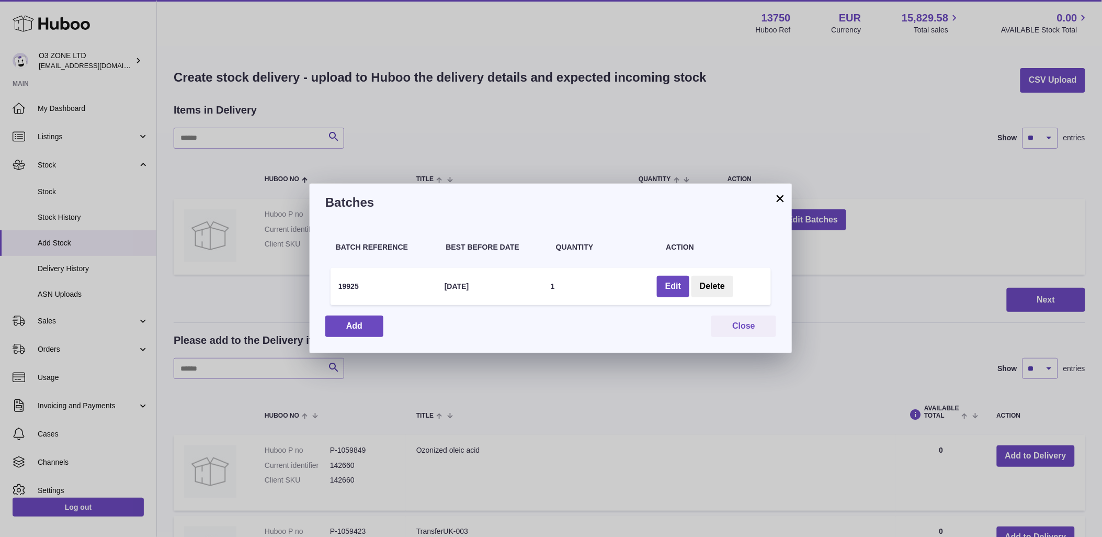
click at [870, 318] on div "× Batches Batch Reference Best Before Date Quantity Action 19925 15 Sep 2026 1 …" at bounding box center [551, 268] width 1102 height 537
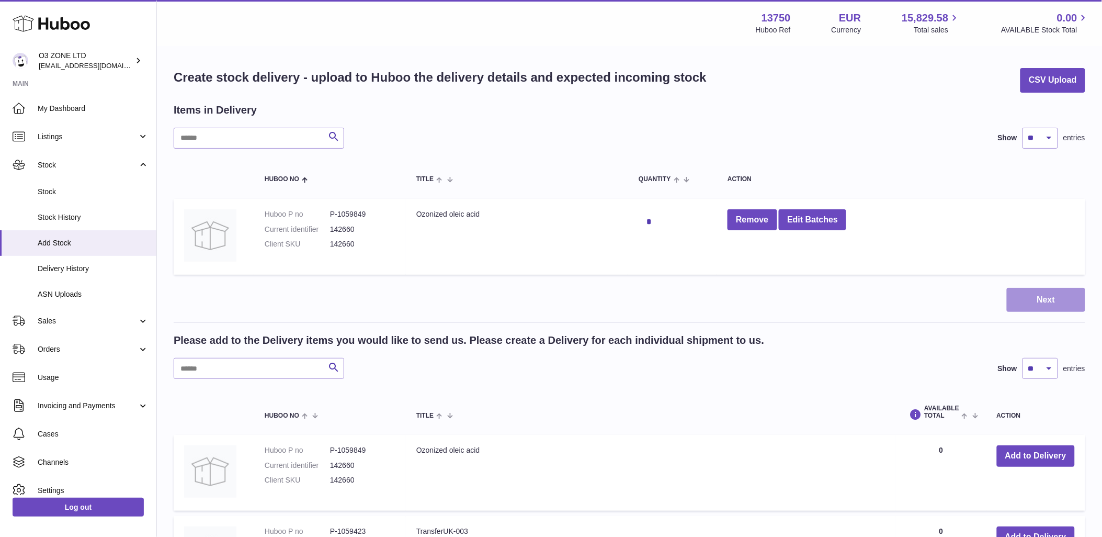
click at [1028, 300] on button "Next" at bounding box center [1046, 300] width 78 height 25
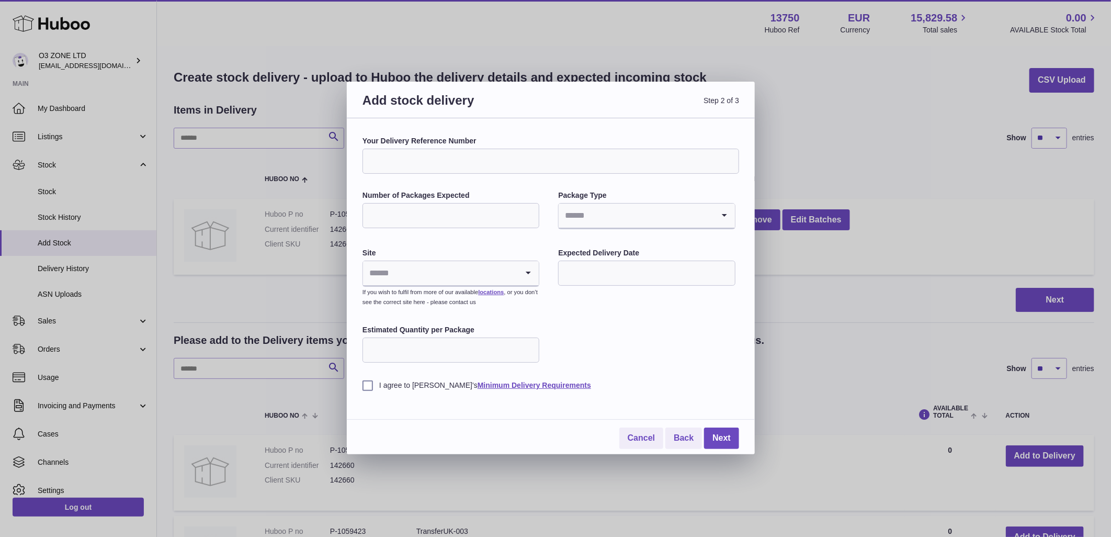
click at [443, 165] on input "Your Delivery Reference Number" at bounding box center [551, 161] width 377 height 25
type input "*****"
click at [397, 210] on input "Number of Packages Expected" at bounding box center [451, 215] width 177 height 25
type input "*"
click at [593, 226] on input "Search for option" at bounding box center [636, 216] width 155 height 24
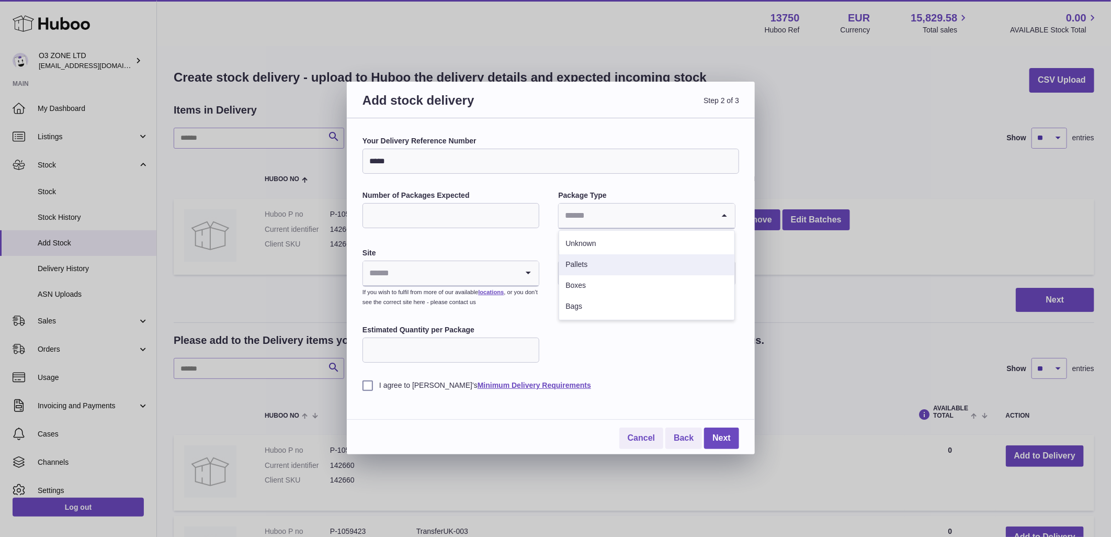
click at [594, 257] on li "Pallets" at bounding box center [646, 264] width 175 height 21
click at [403, 344] on input "Estimated Quantity per Package" at bounding box center [451, 349] width 177 height 25
type input "*"
click at [660, 341] on div "Your Delivery Reference Number ***** Number of Packages Expected * Package Type…" at bounding box center [551, 263] width 377 height 254
click at [473, 275] on input "Search for option" at bounding box center [440, 273] width 155 height 24
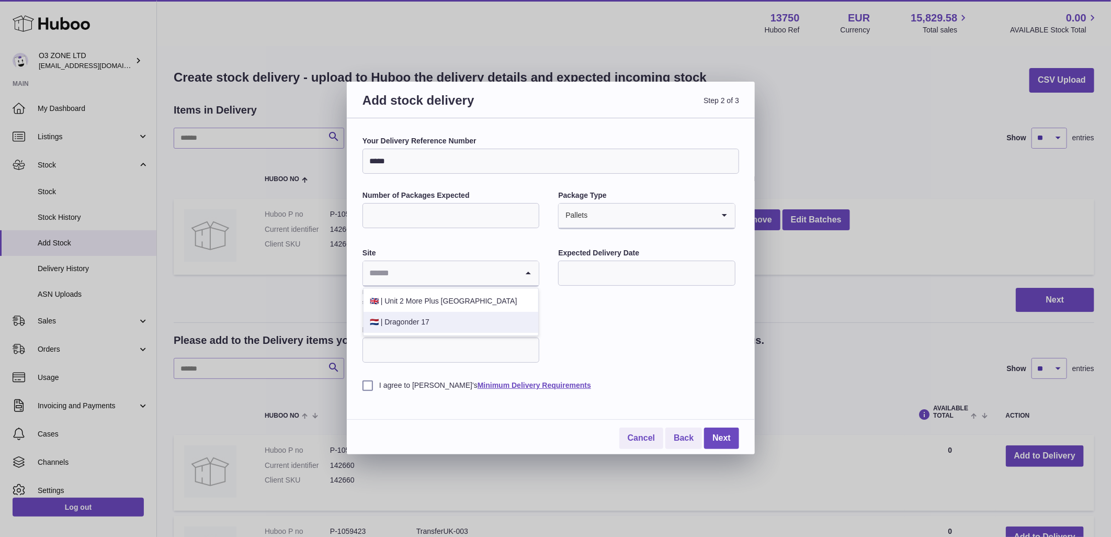
click at [449, 319] on li "🇳🇱 | Dragonder 17" at bounding box center [451, 322] width 175 height 21
click at [636, 302] on div "Your Delivery Reference Number ***** Number of Packages Expected * Package Type…" at bounding box center [551, 263] width 377 height 254
click at [621, 273] on input "text" at bounding box center [646, 273] width 177 height 25
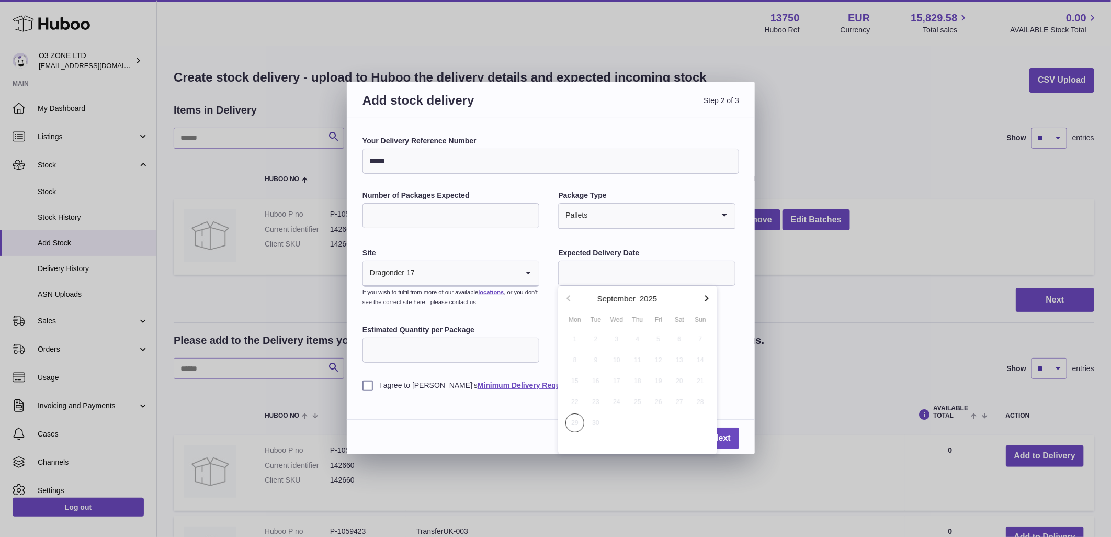
click at [705, 299] on icon "button" at bounding box center [707, 298] width 13 height 13
click at [663, 355] on span "10" at bounding box center [658, 360] width 19 height 19
type input "**********"
click at [368, 384] on label "I agree to Huboo's Minimum Delivery Requirements" at bounding box center [551, 385] width 377 height 10
click at [725, 434] on link "Next" at bounding box center [721, 437] width 35 height 21
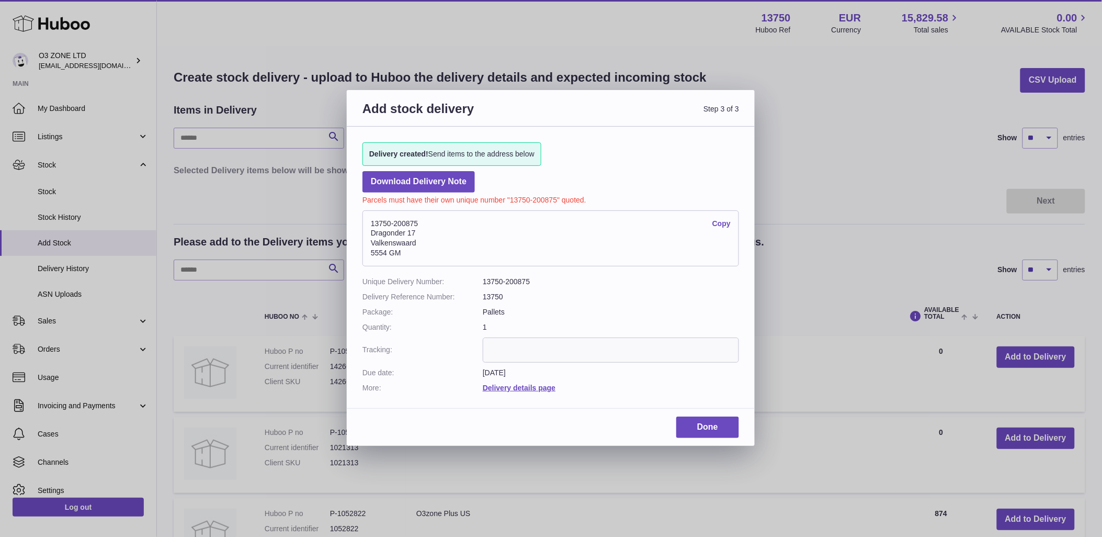
drag, startPoint x: 372, startPoint y: 219, endPoint x: 427, endPoint y: 221, distance: 55.0
click at [427, 221] on address "13750-200875 Copy Dragonder 17 Valkenswaard 5554 GM" at bounding box center [551, 238] width 377 height 57
copy address "13750-200875"
click at [706, 423] on link "Done" at bounding box center [708, 426] width 63 height 21
